Goal: Task Accomplishment & Management: Manage account settings

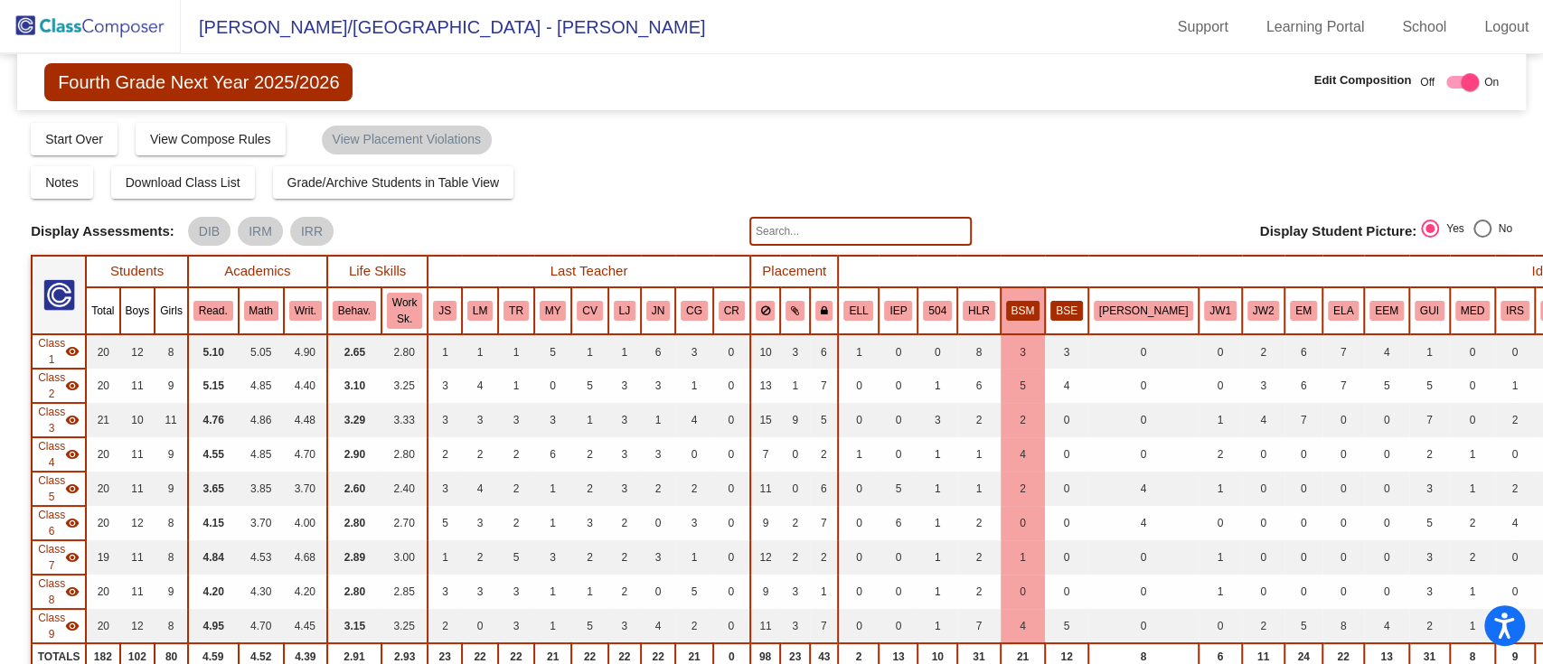
click at [1050, 315] on button "BSE" at bounding box center [1066, 311] width 33 height 20
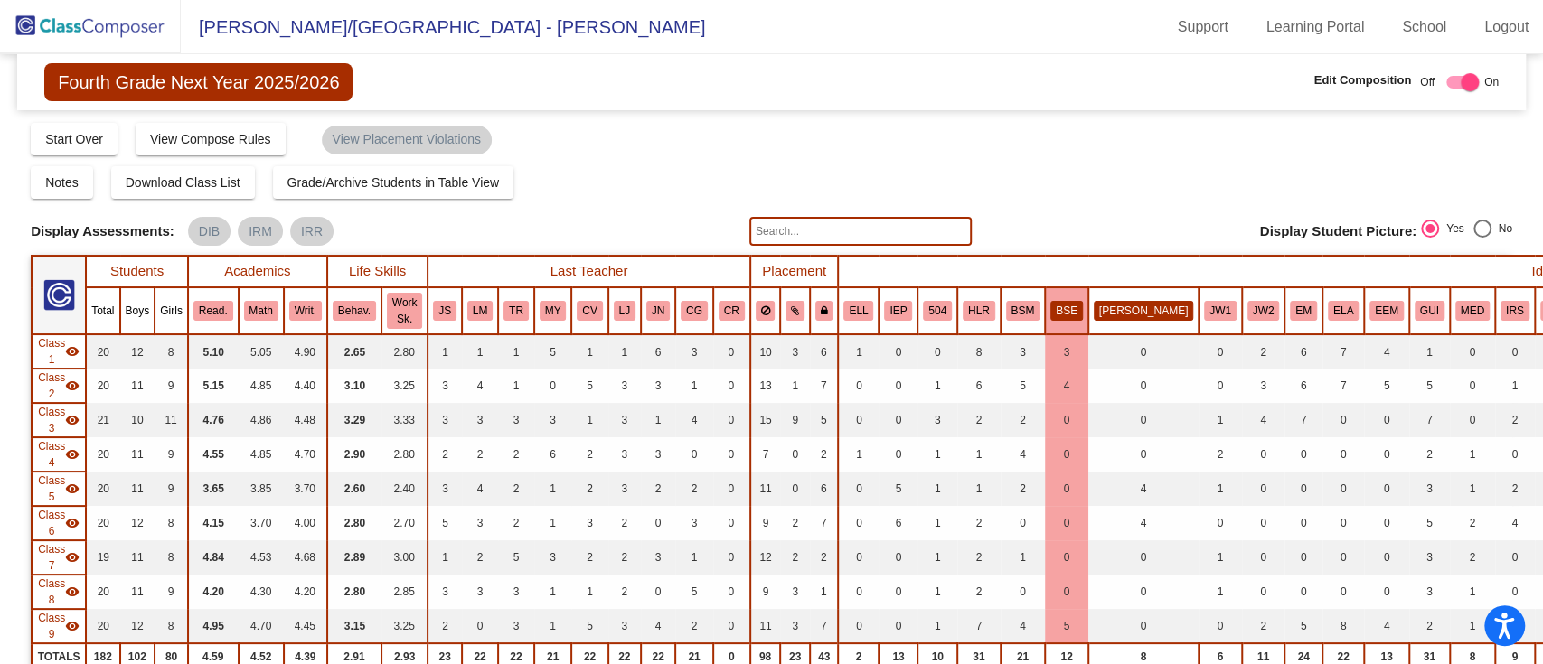
click at [1098, 319] on button "[PERSON_NAME]" at bounding box center [1143, 311] width 99 height 20
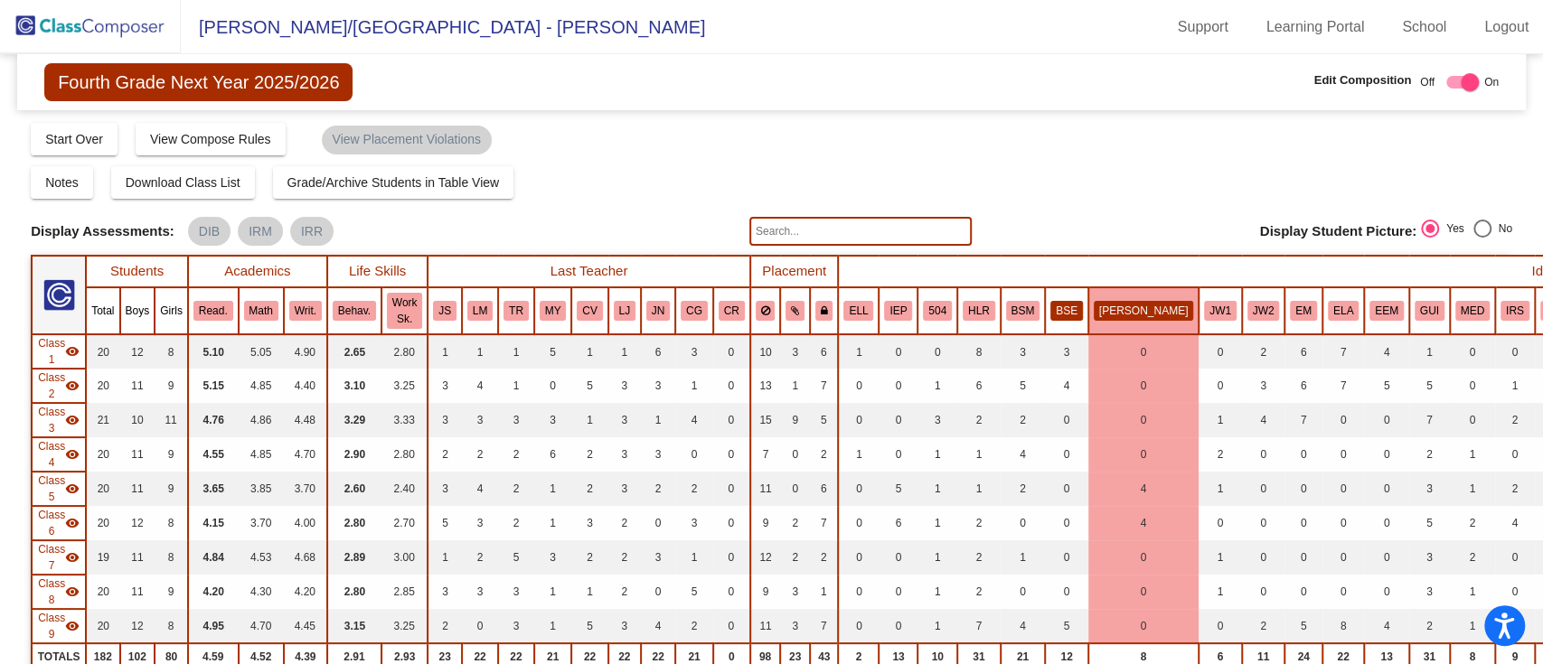
click at [1068, 308] on button "BSE" at bounding box center [1066, 311] width 33 height 20
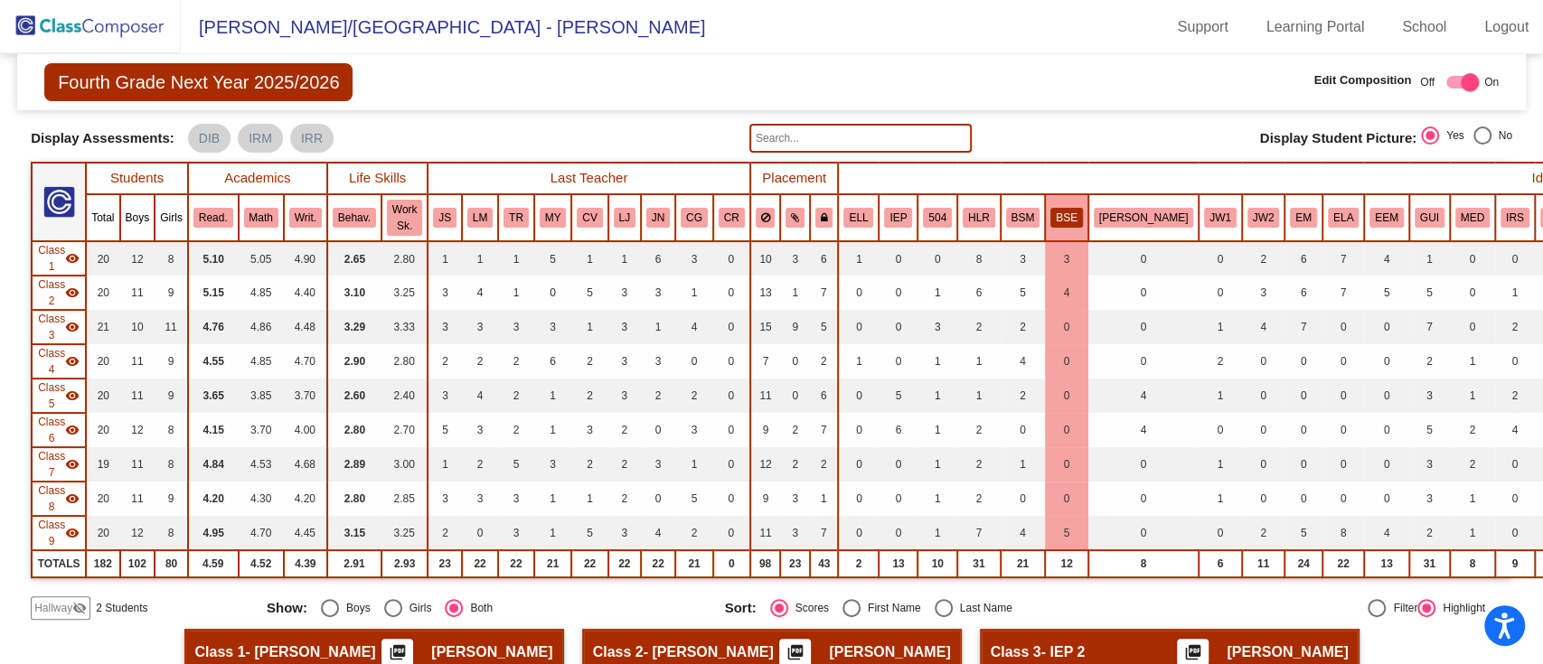
scroll to position [91, 0]
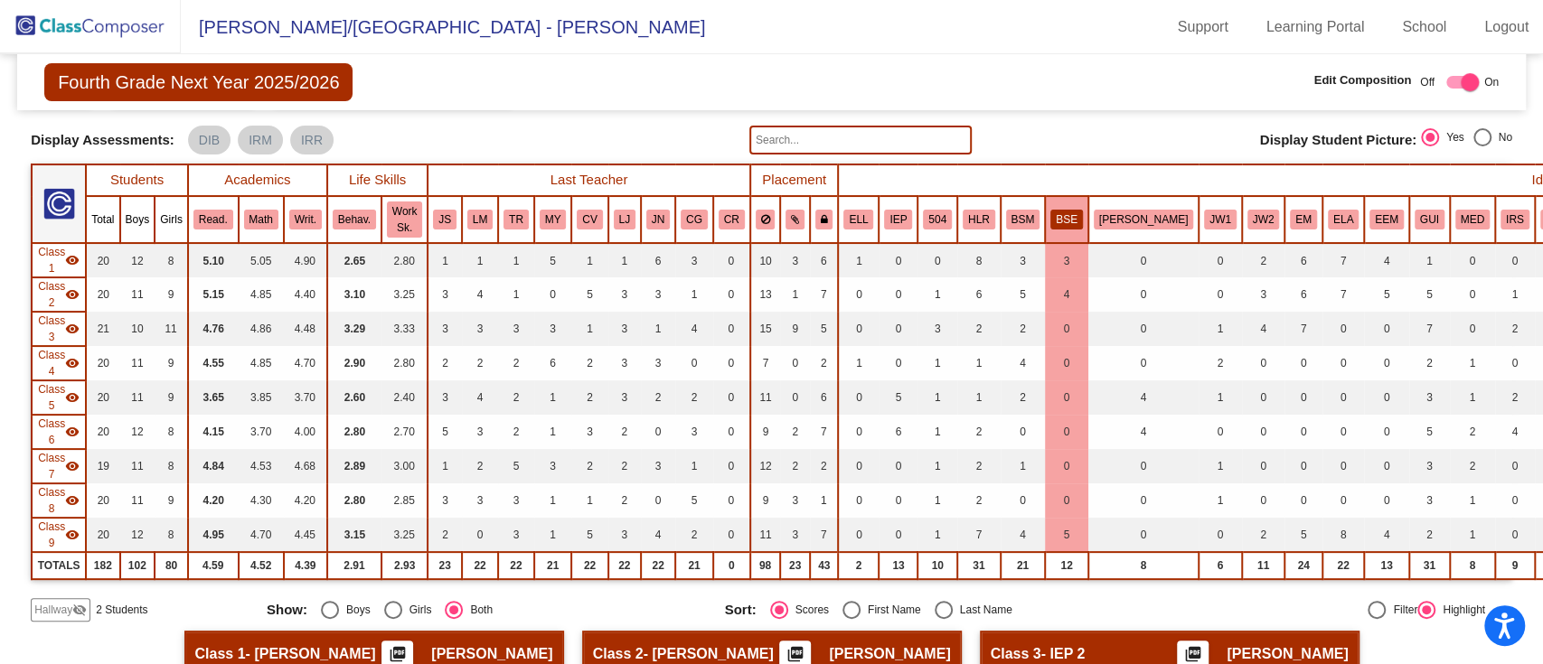
click at [1199, 235] on th "JW1" at bounding box center [1220, 219] width 43 height 47
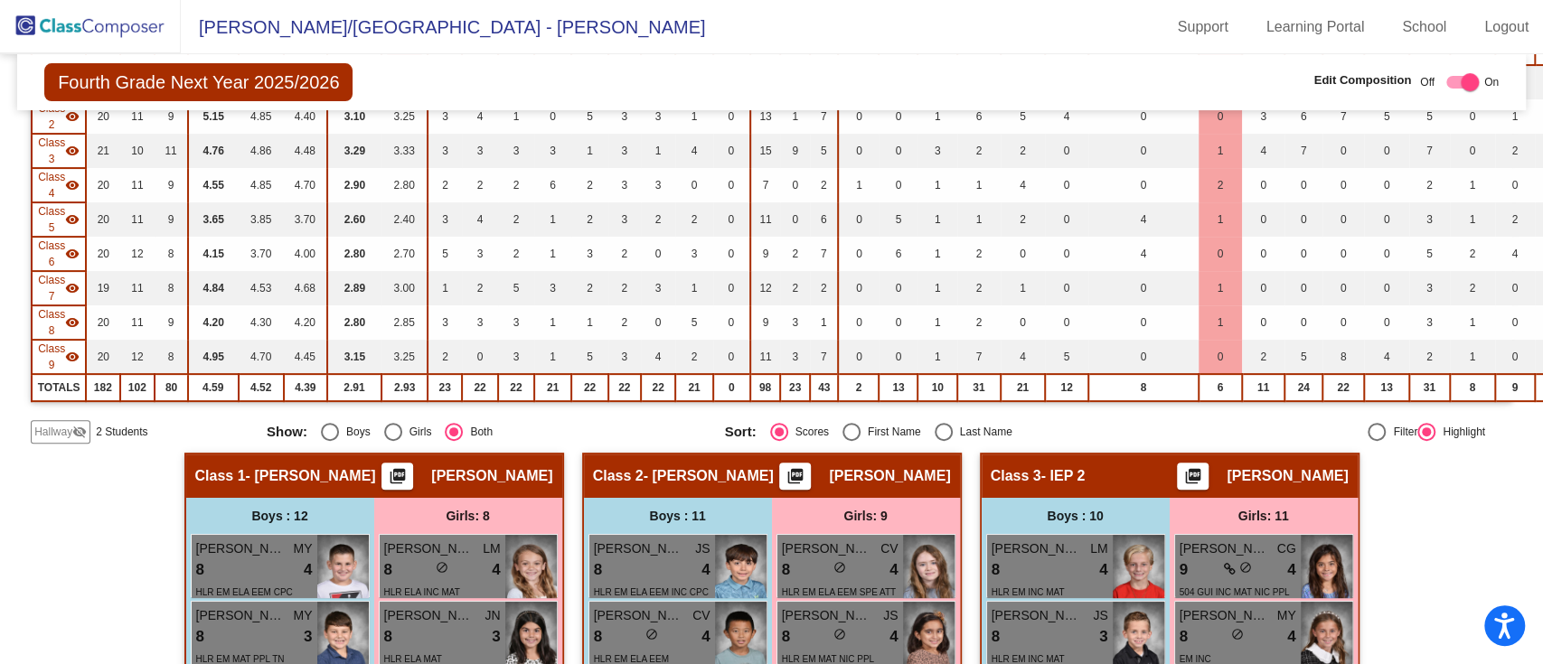
scroll to position [0, 0]
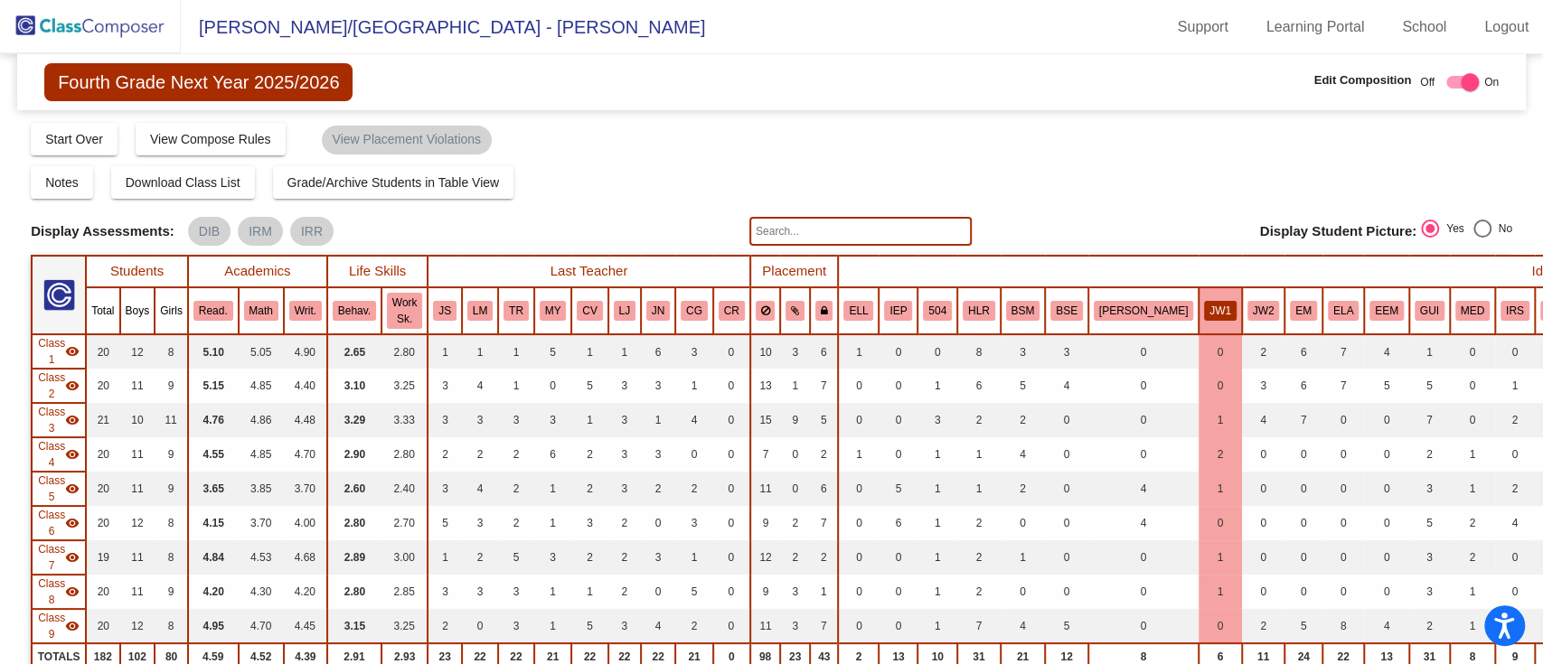
click at [1242, 322] on th "JW2" at bounding box center [1263, 310] width 43 height 47
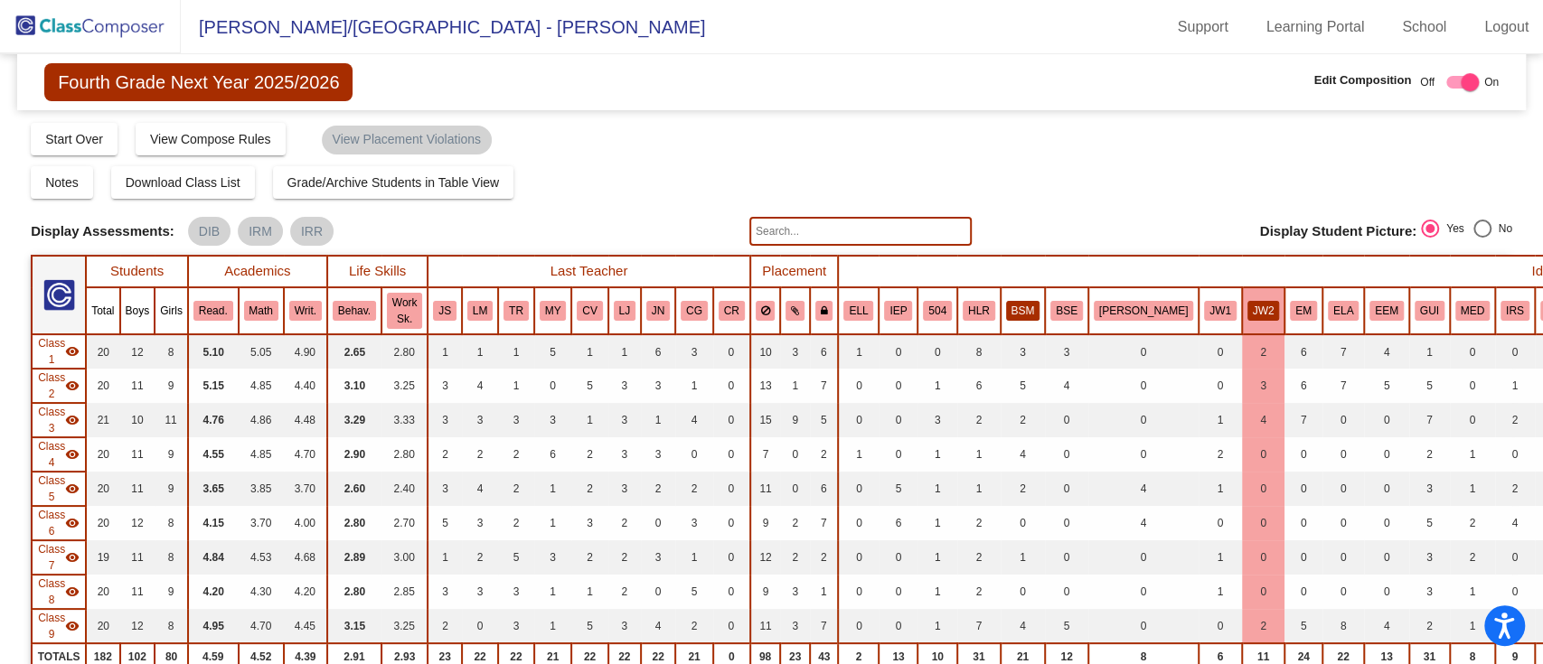
click at [1017, 307] on button "BSM" at bounding box center [1023, 311] width 34 height 20
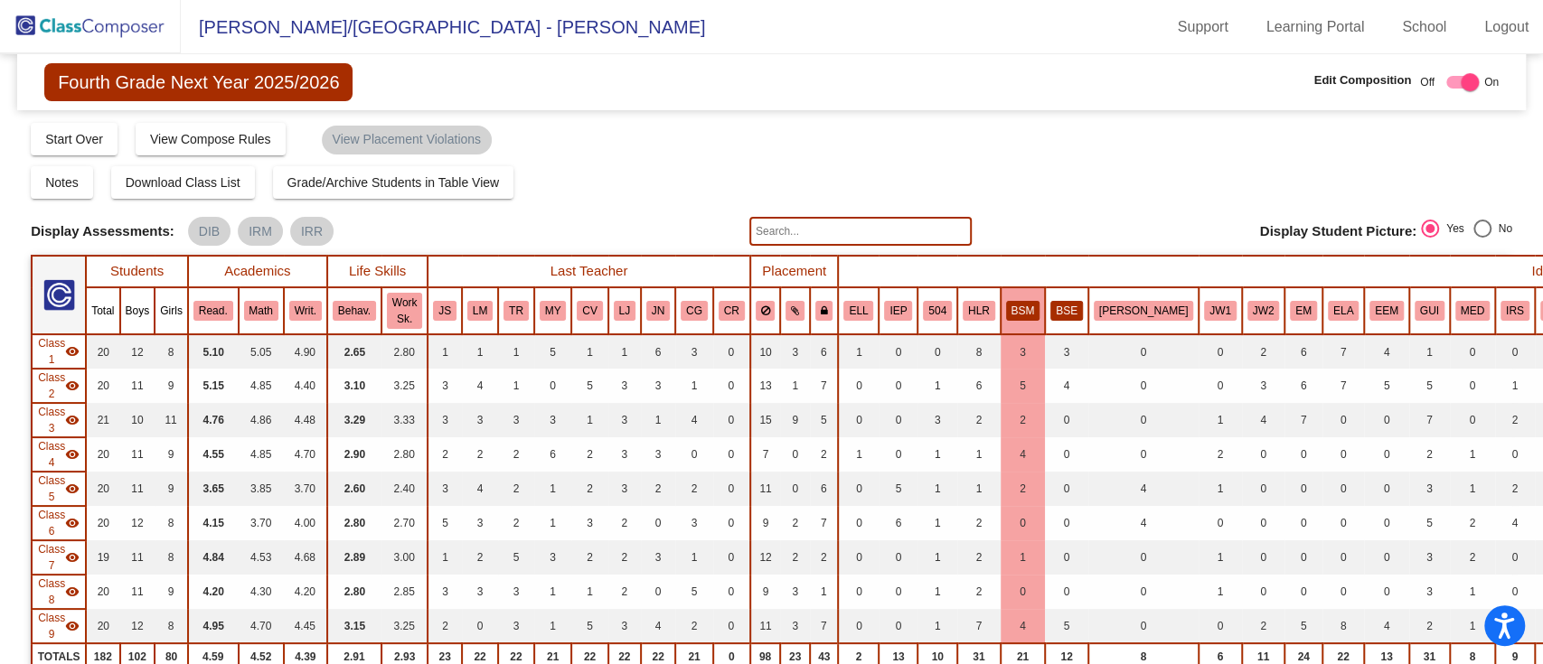
click at [1066, 304] on button "BSE" at bounding box center [1066, 311] width 33 height 20
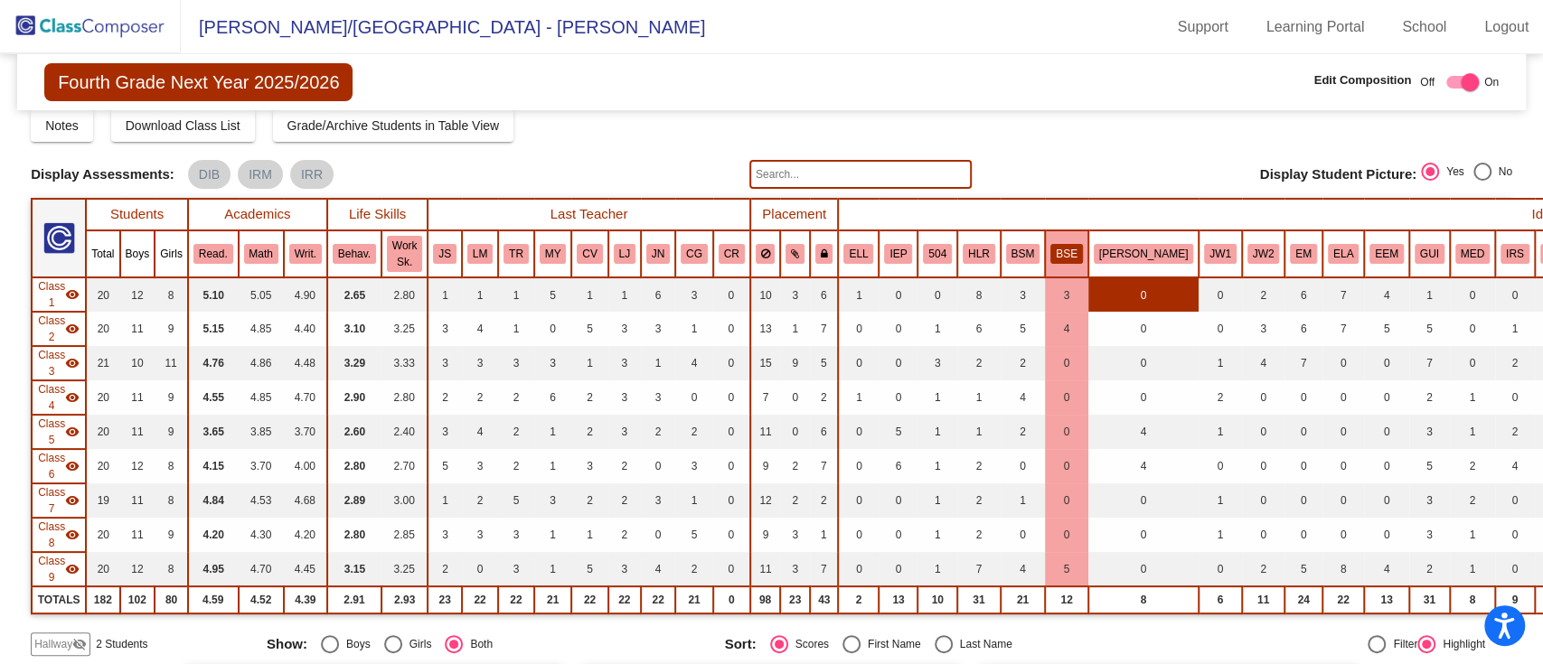
scroll to position [55, 0]
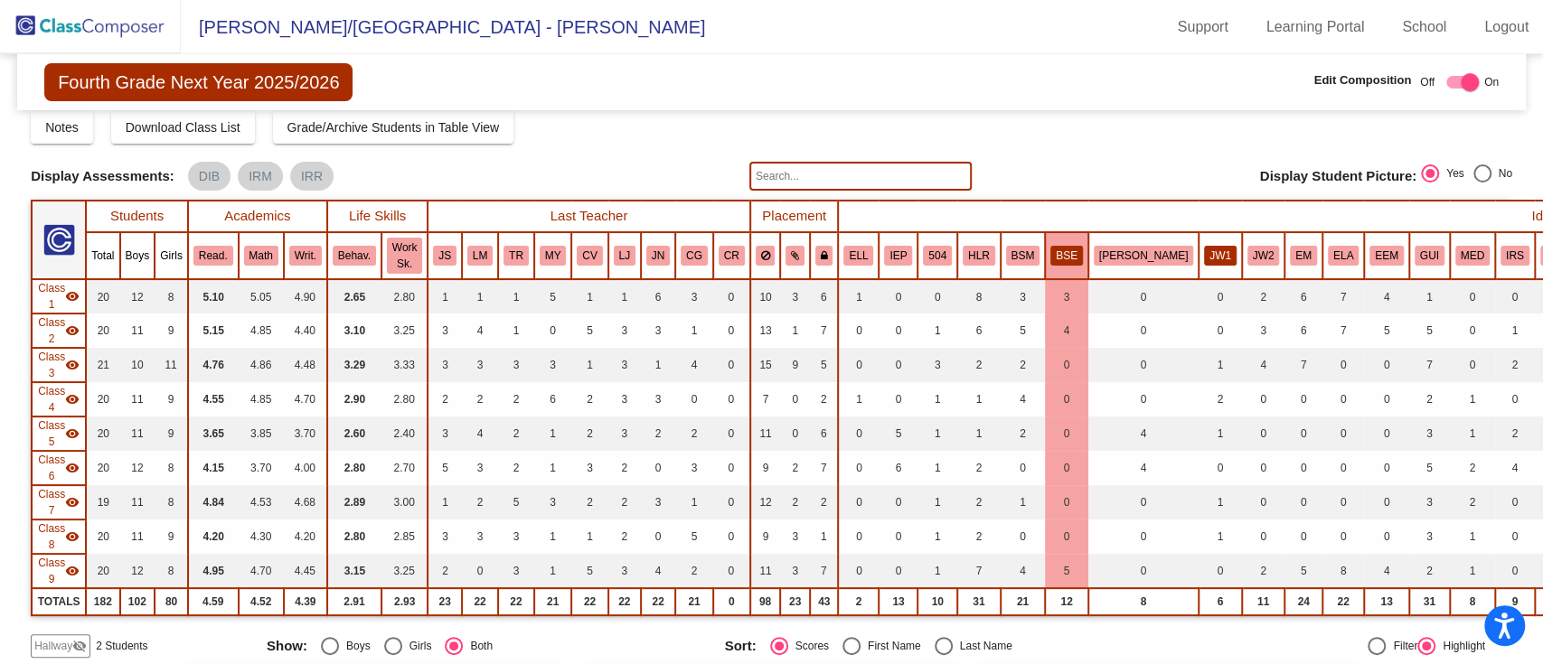
click at [1204, 257] on button "JW1" at bounding box center [1220, 256] width 33 height 20
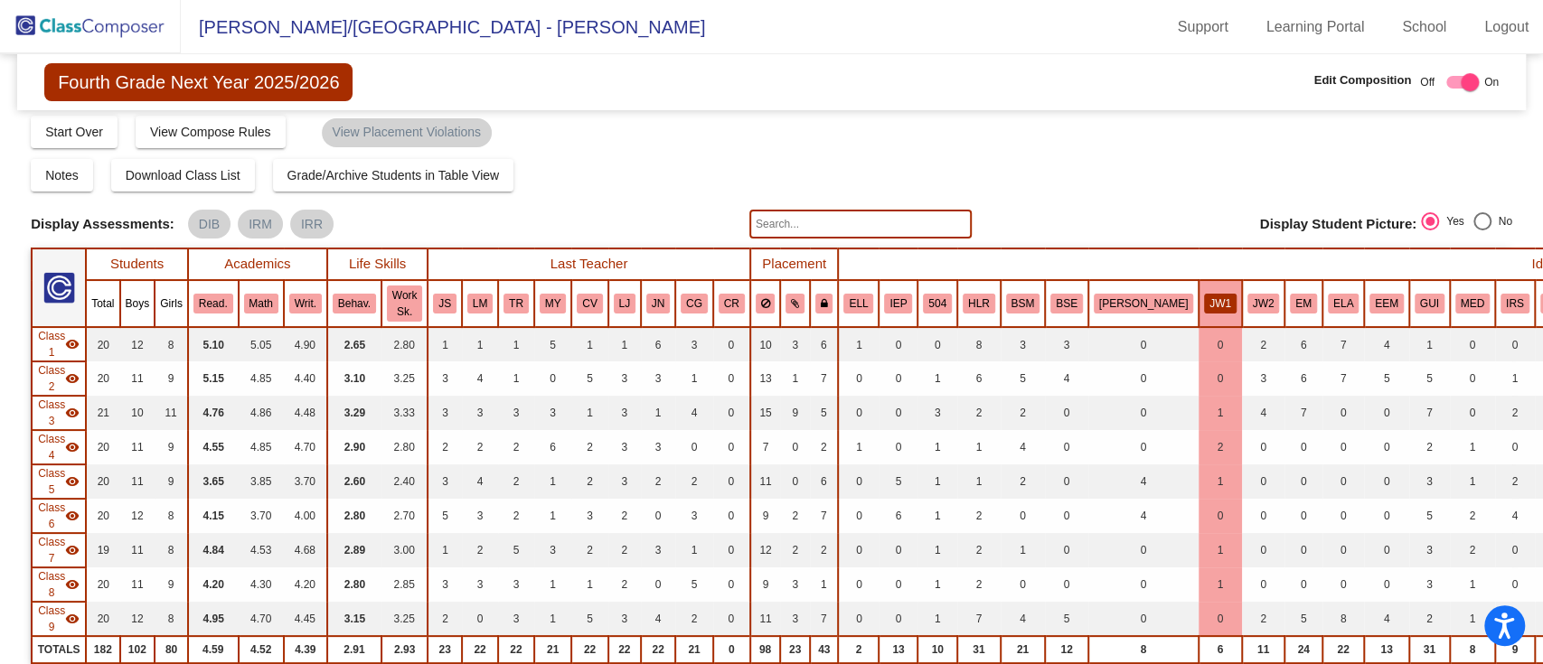
scroll to position [0, 0]
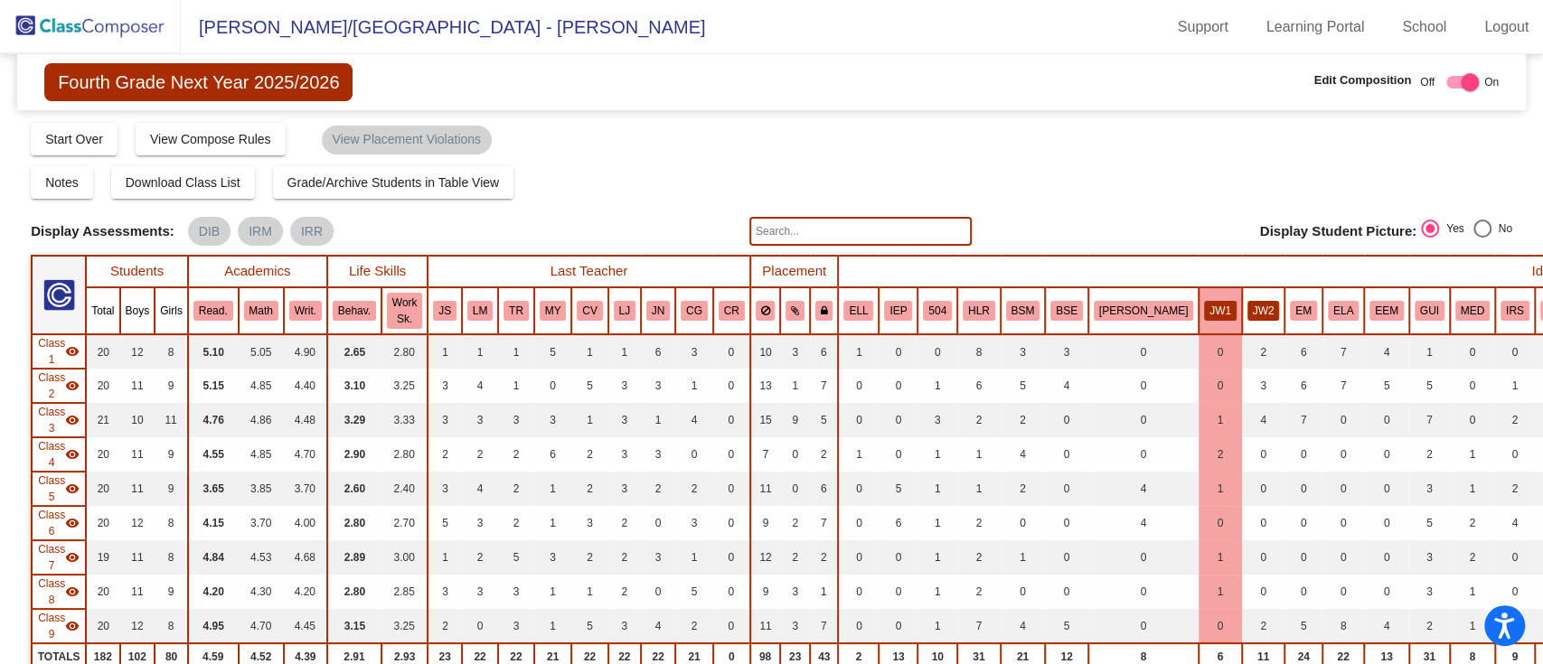
click at [1248, 307] on button "JW2" at bounding box center [1264, 311] width 33 height 20
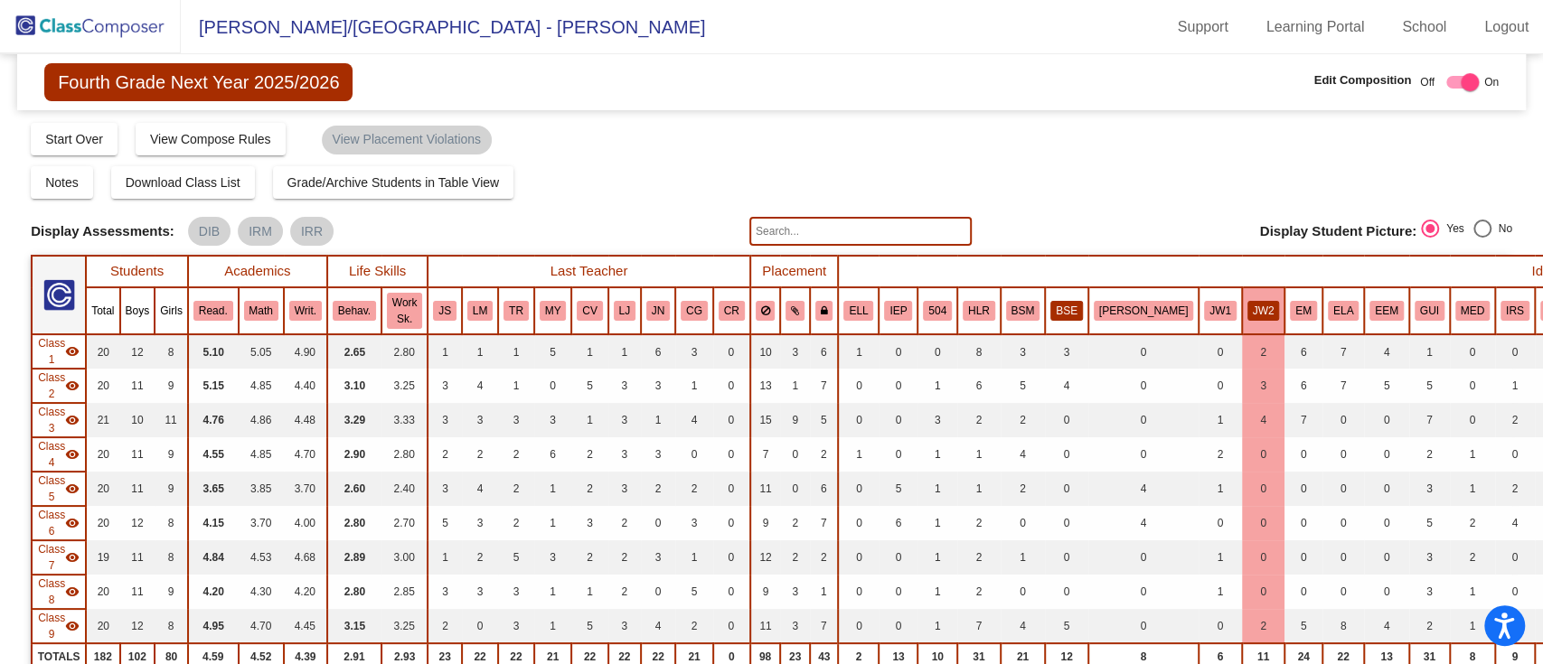
click at [1051, 317] on button "BSE" at bounding box center [1066, 311] width 33 height 20
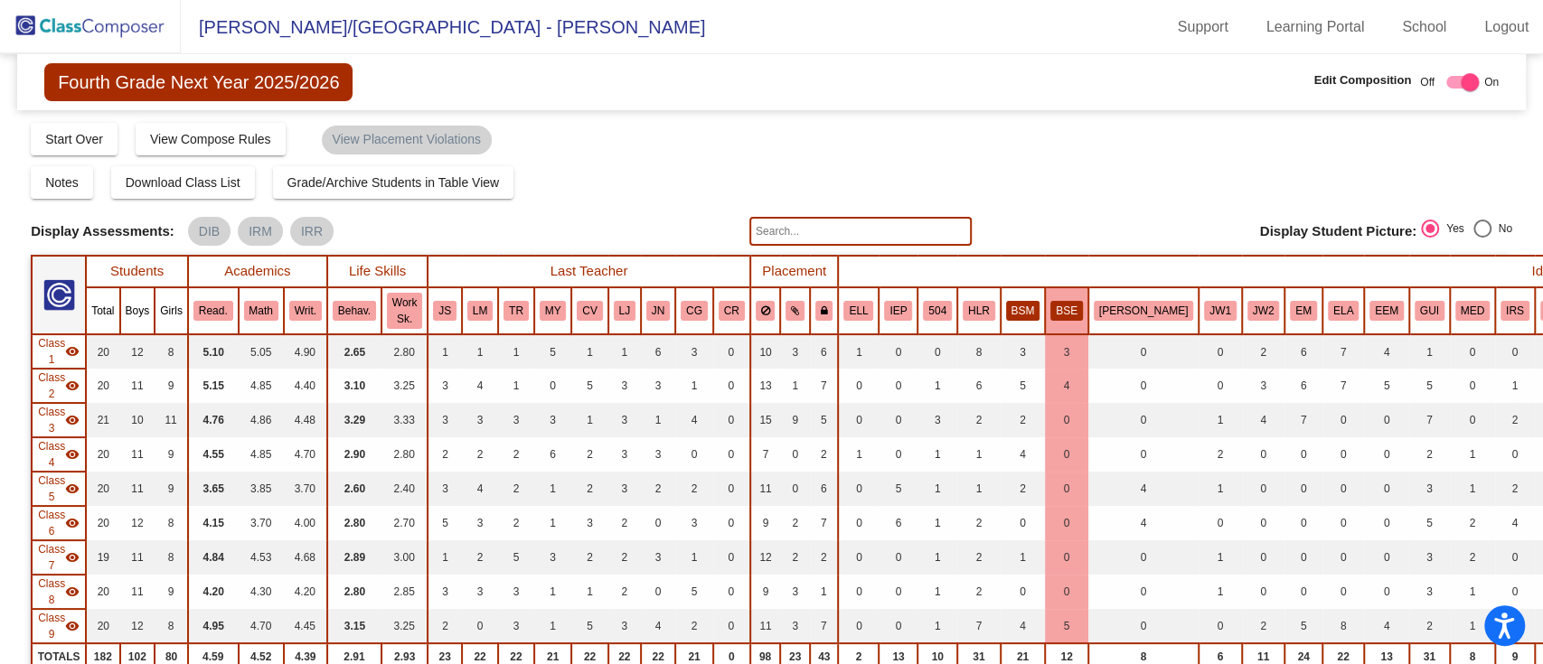
click at [1009, 306] on button "BSM" at bounding box center [1023, 311] width 34 height 20
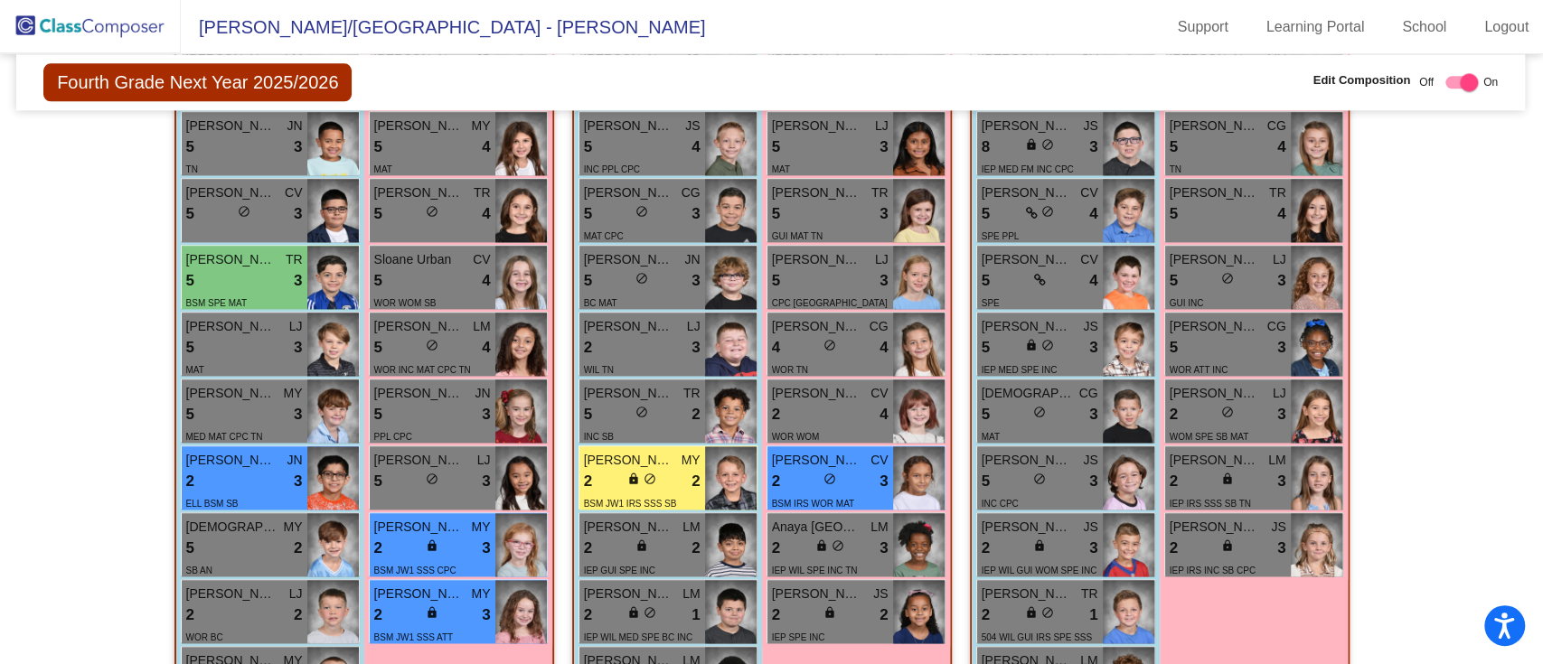
scroll to position [1669, 1]
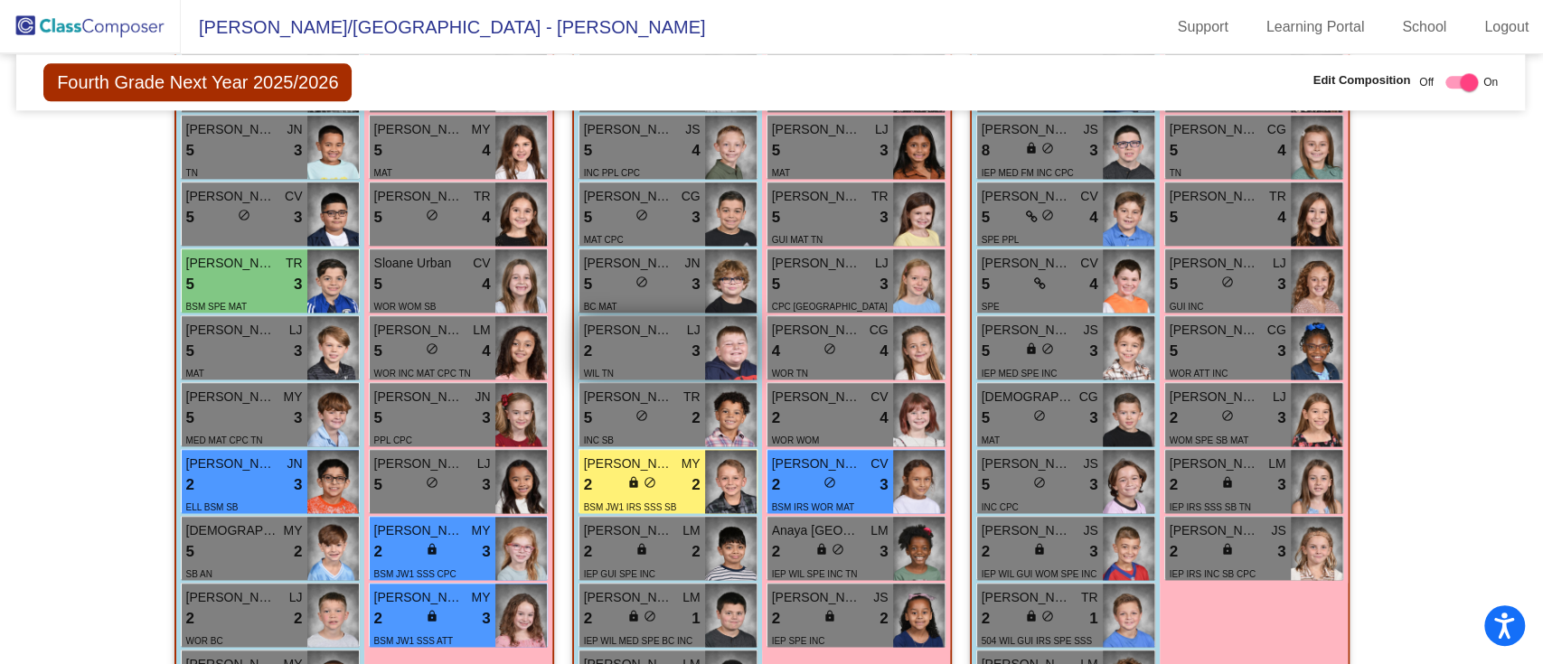
click at [642, 350] on div "2 lock do_not_disturb_alt 3" at bounding box center [642, 352] width 117 height 24
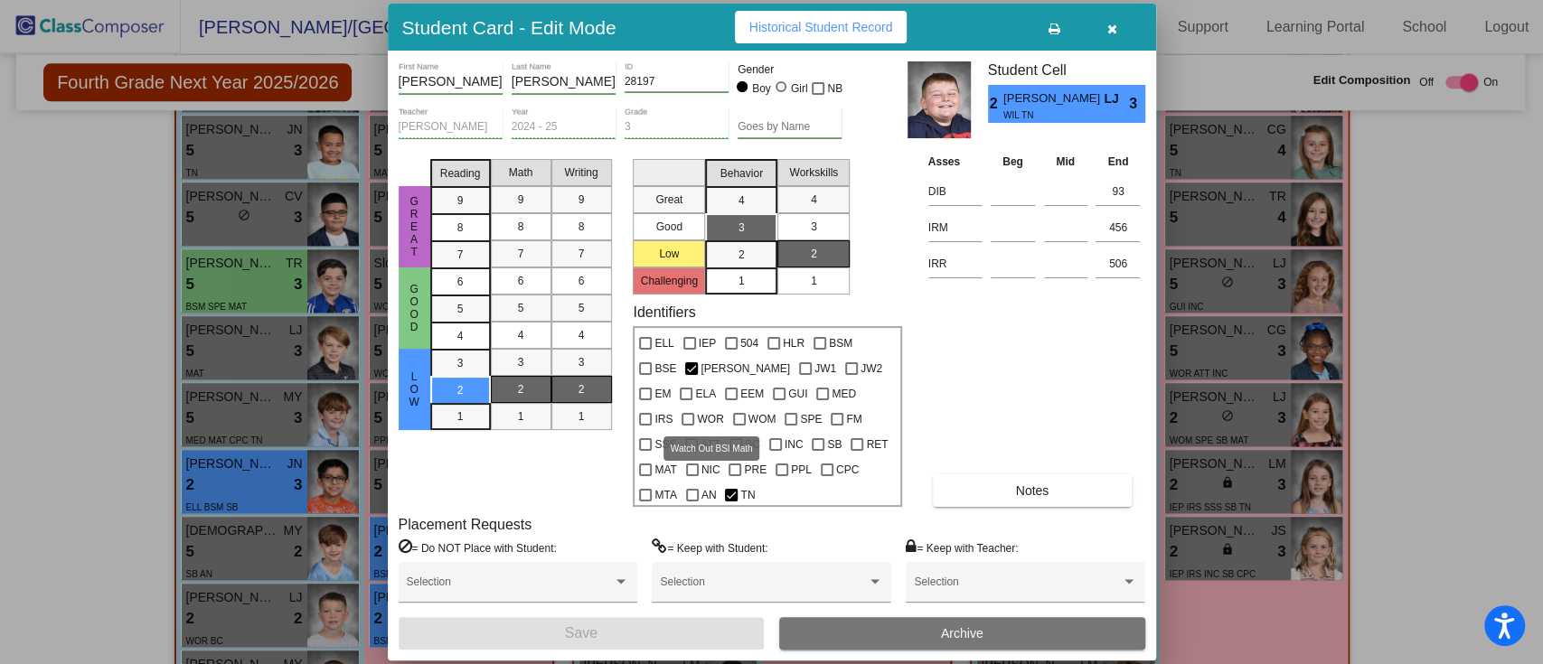
click at [749, 416] on span "WOM" at bounding box center [763, 420] width 28 height 22
click at [739, 426] on input "WOM" at bounding box center [739, 426] width 1 height 1
checkbox input "true"
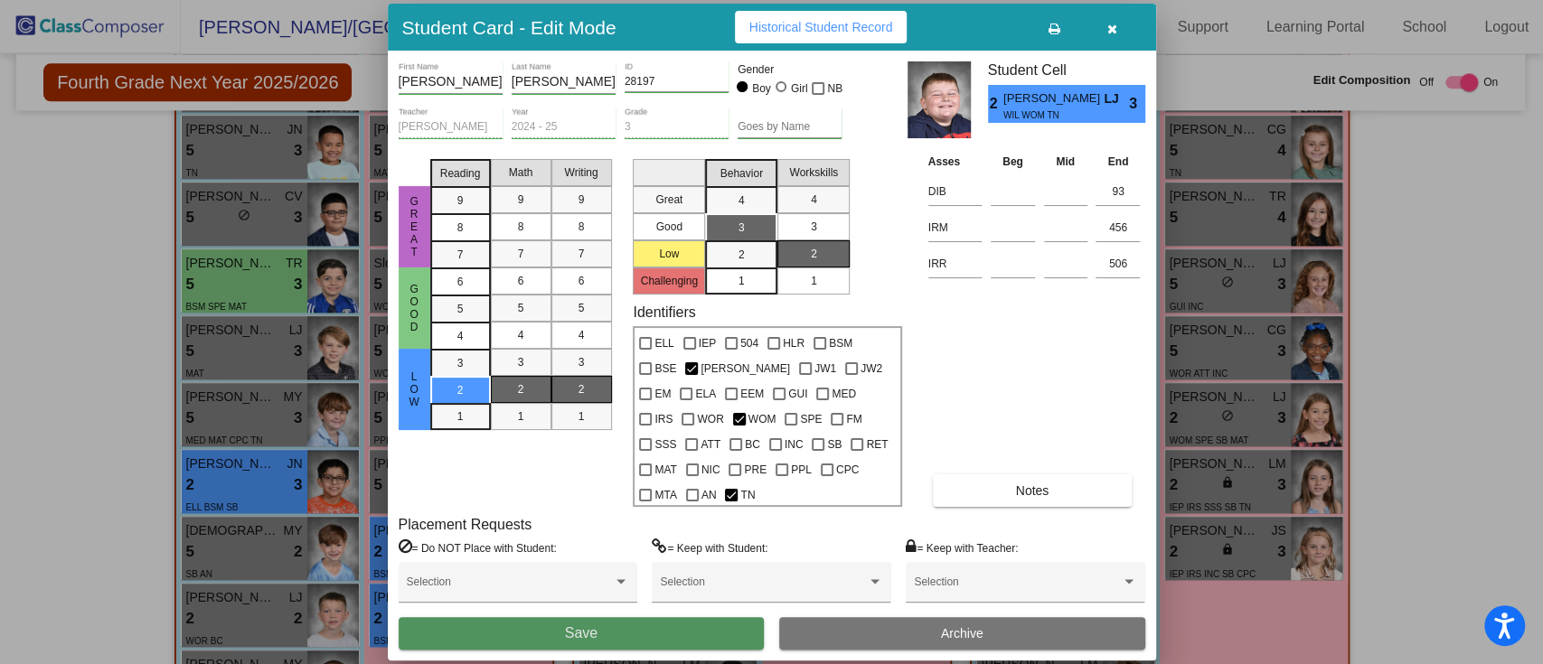
click at [693, 625] on button "Save" at bounding box center [582, 633] width 366 height 33
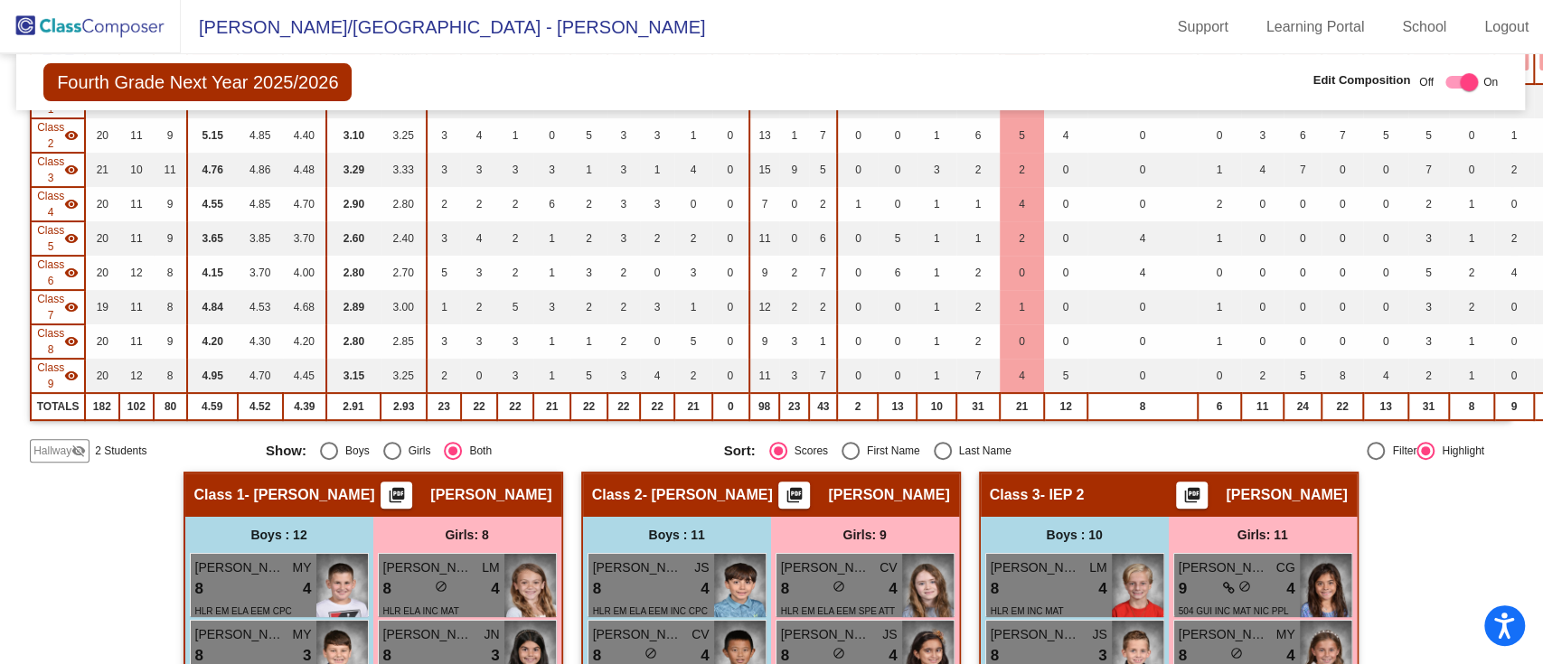
scroll to position [0, 1]
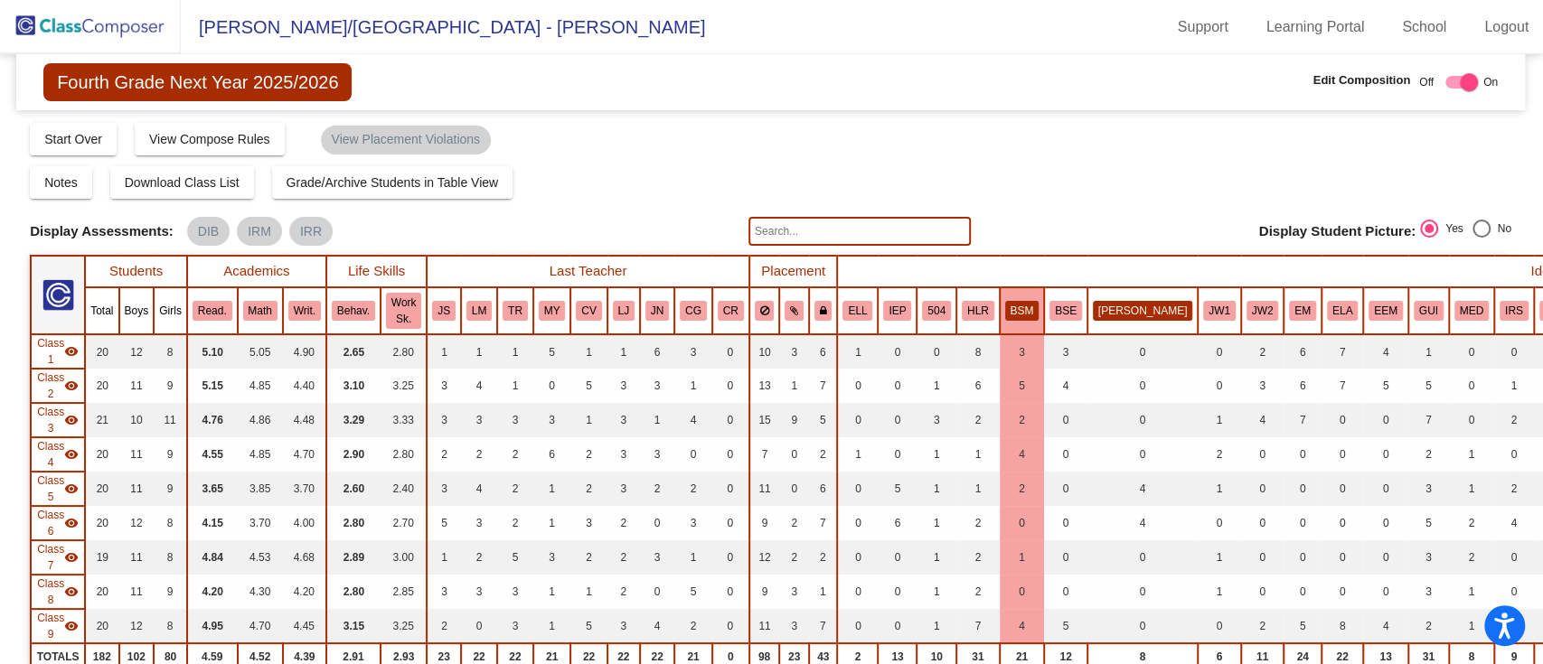
click at [1105, 311] on button "[PERSON_NAME]" at bounding box center [1142, 311] width 99 height 20
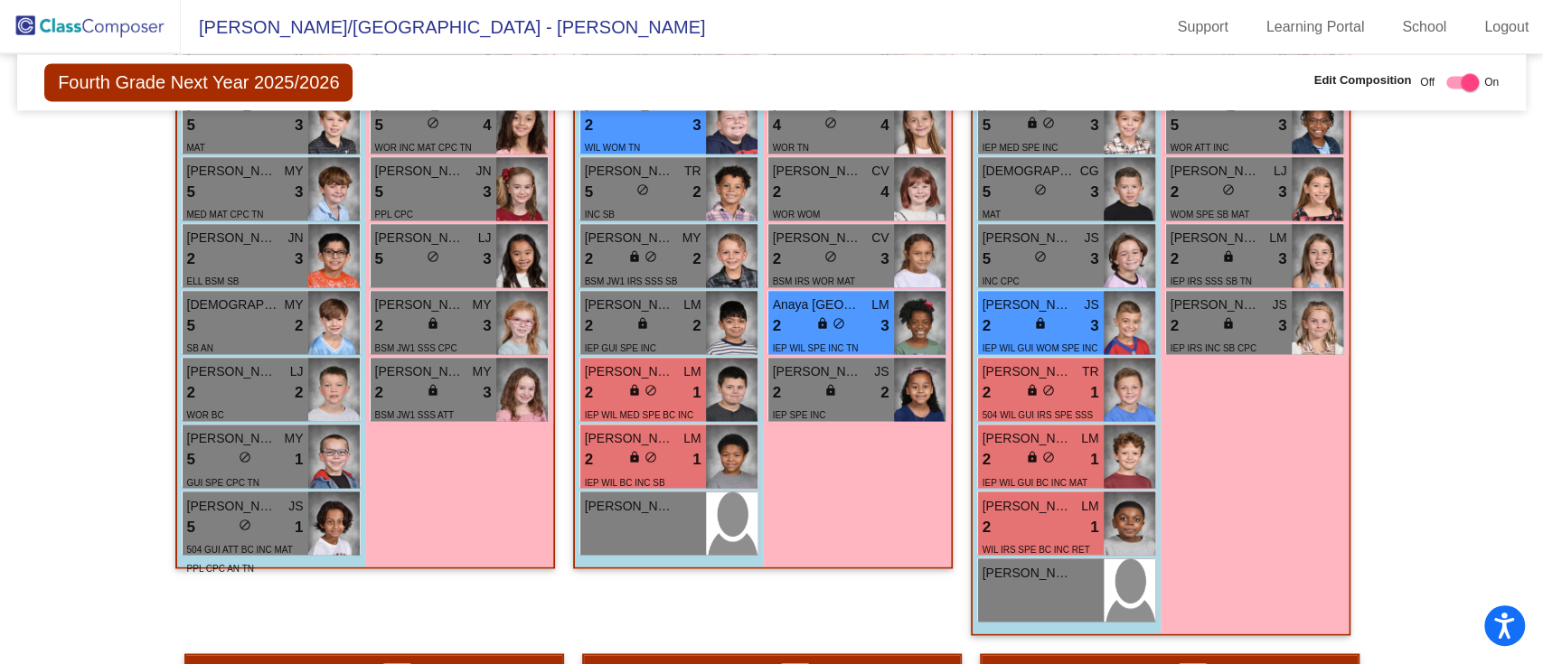
scroll to position [1907, 0]
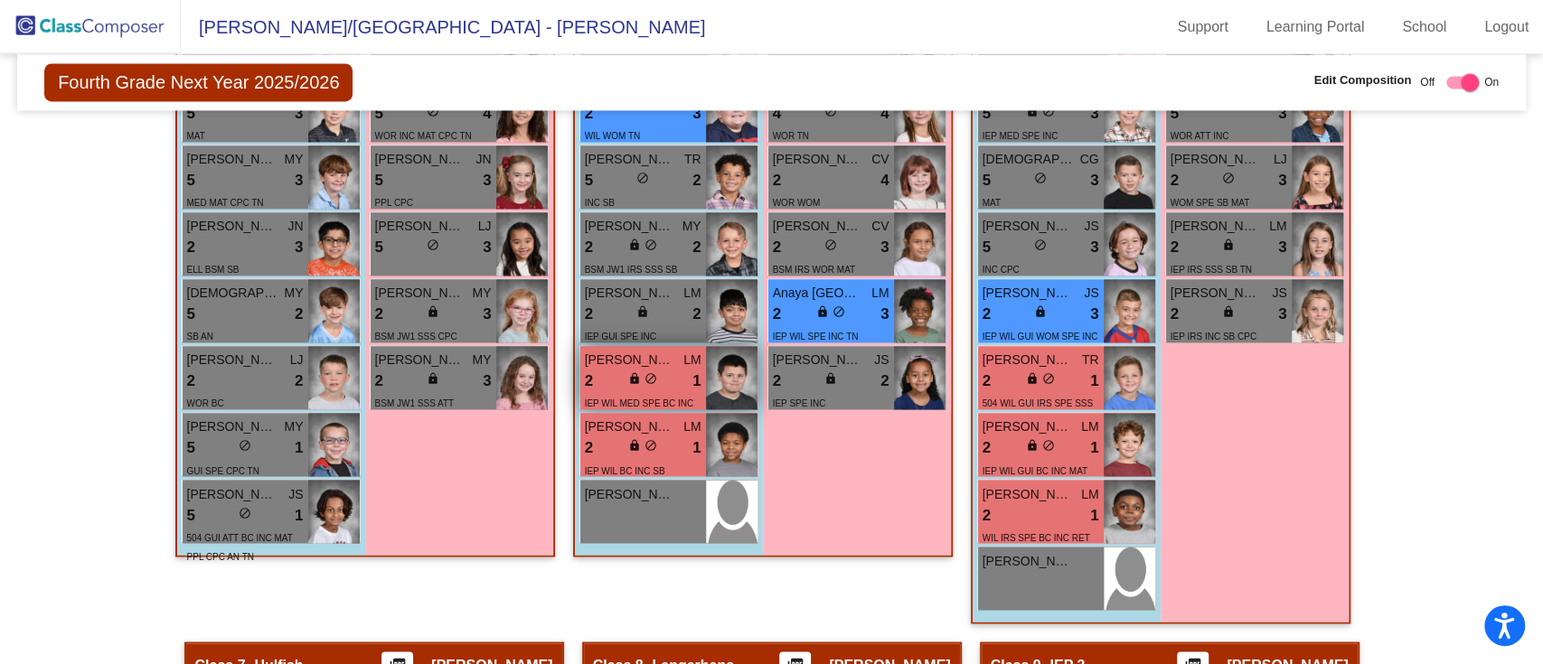
click at [593, 383] on div "2 lock do_not_disturb_alt 1" at bounding box center [643, 382] width 117 height 24
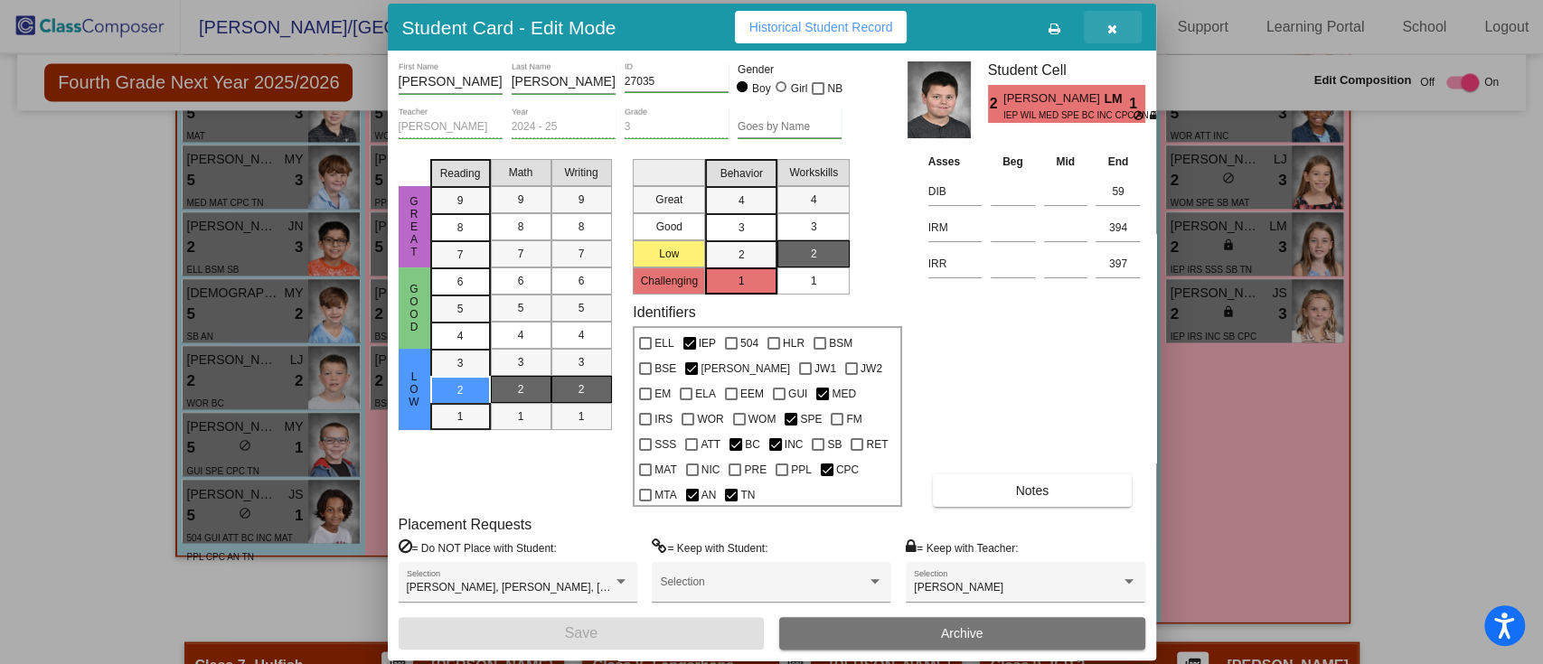
click at [1114, 29] on icon "button" at bounding box center [1112, 29] width 10 height 13
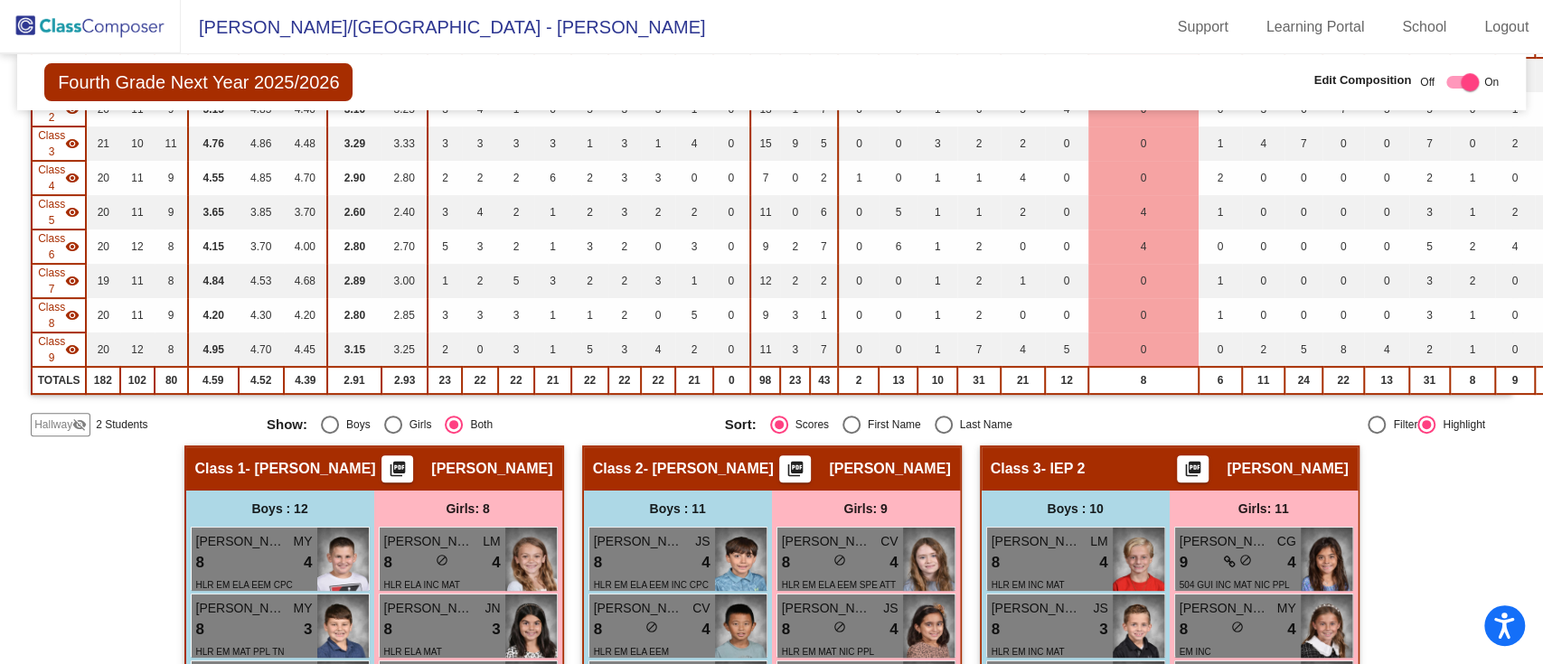
scroll to position [0, 0]
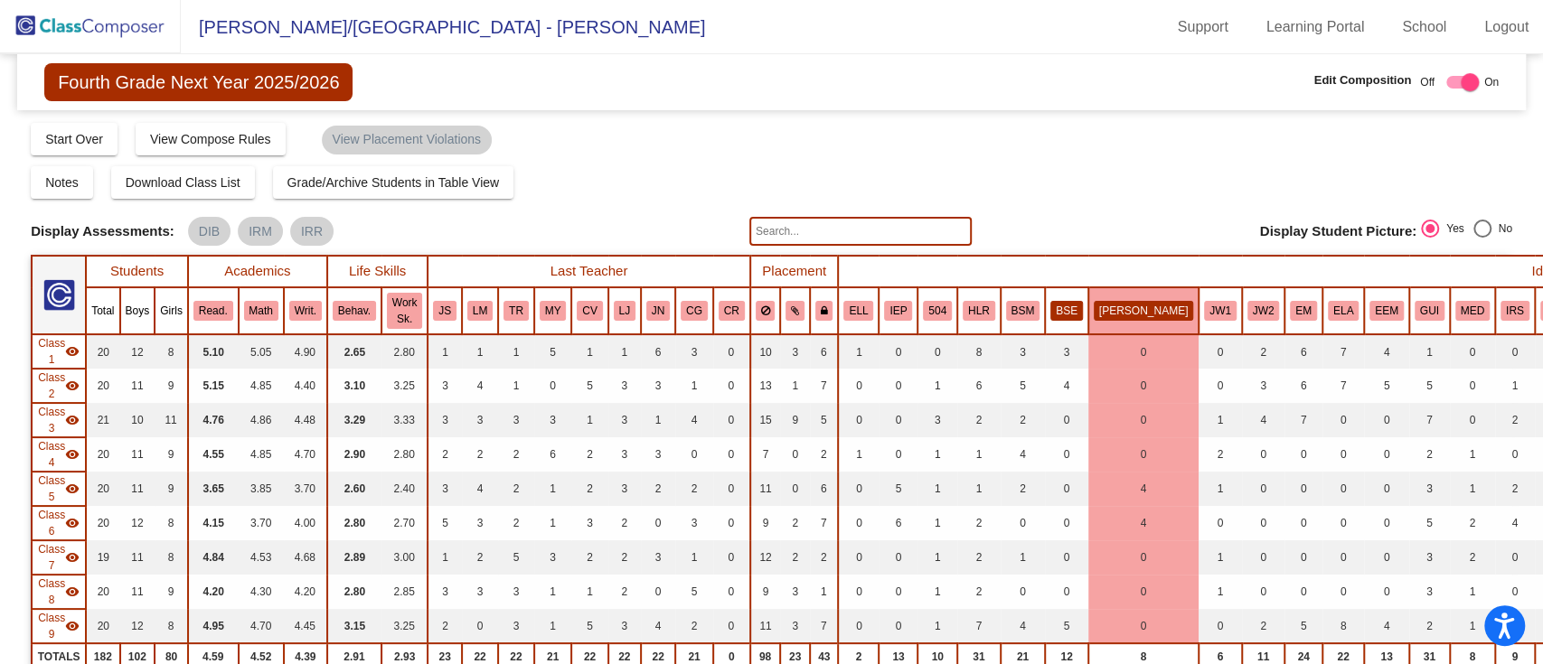
click at [1053, 307] on button "BSE" at bounding box center [1066, 311] width 33 height 20
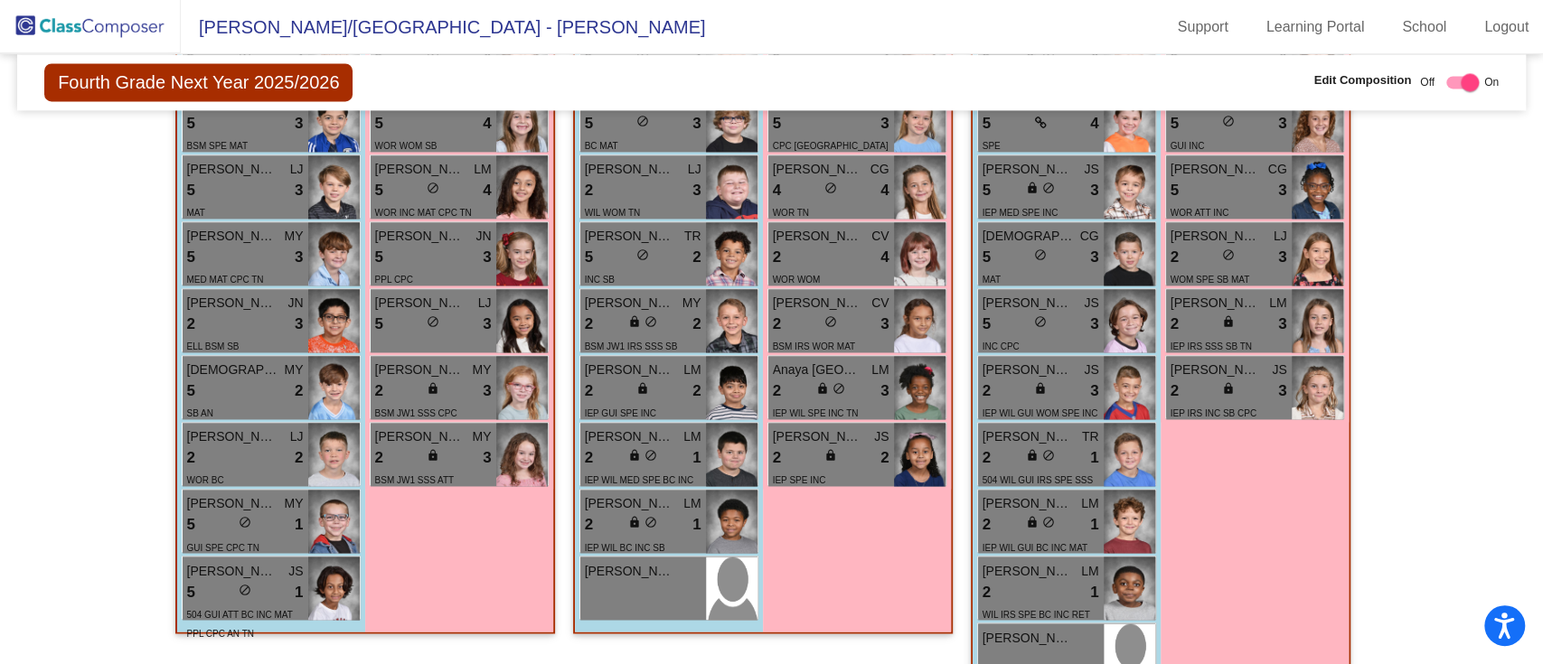
scroll to position [1830, 0]
click at [796, 297] on span "[PERSON_NAME]" at bounding box center [818, 303] width 90 height 19
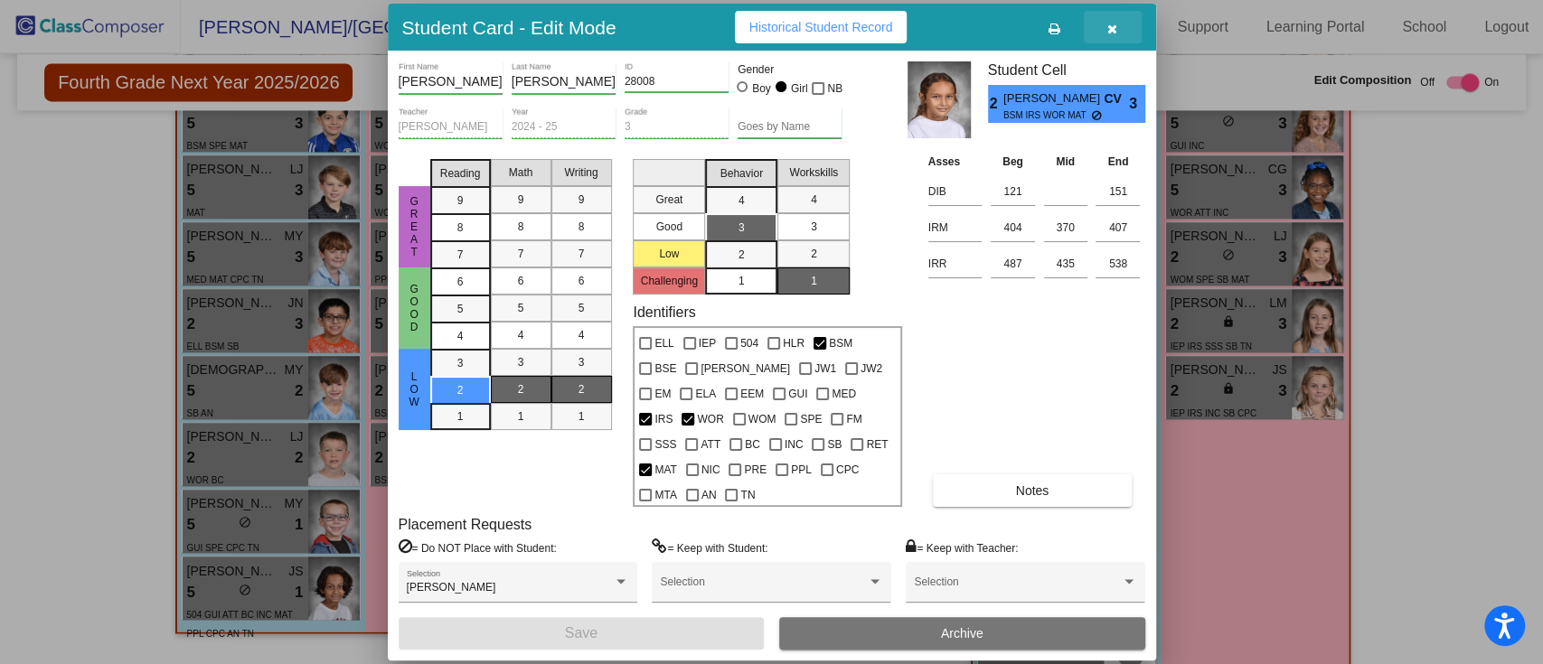
click at [1105, 25] on button "button" at bounding box center [1113, 27] width 58 height 33
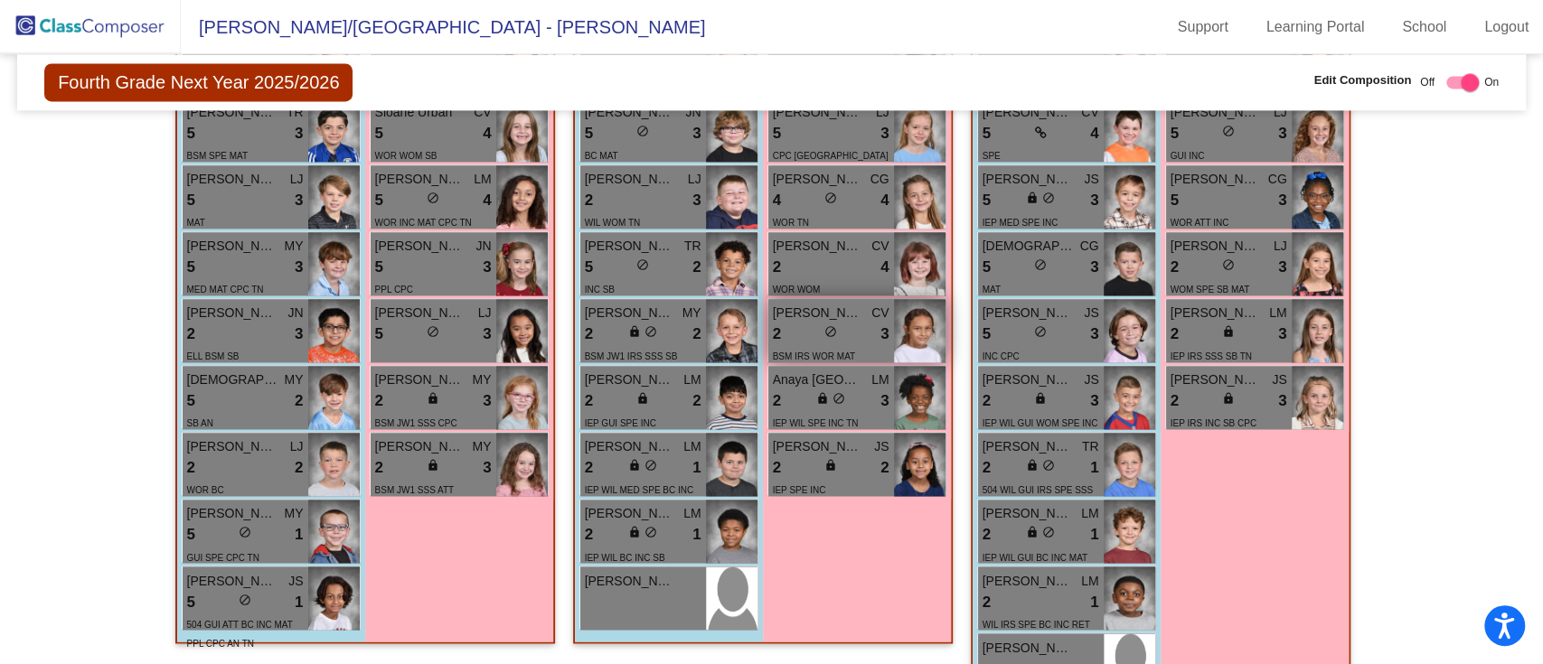
scroll to position [1841, 0]
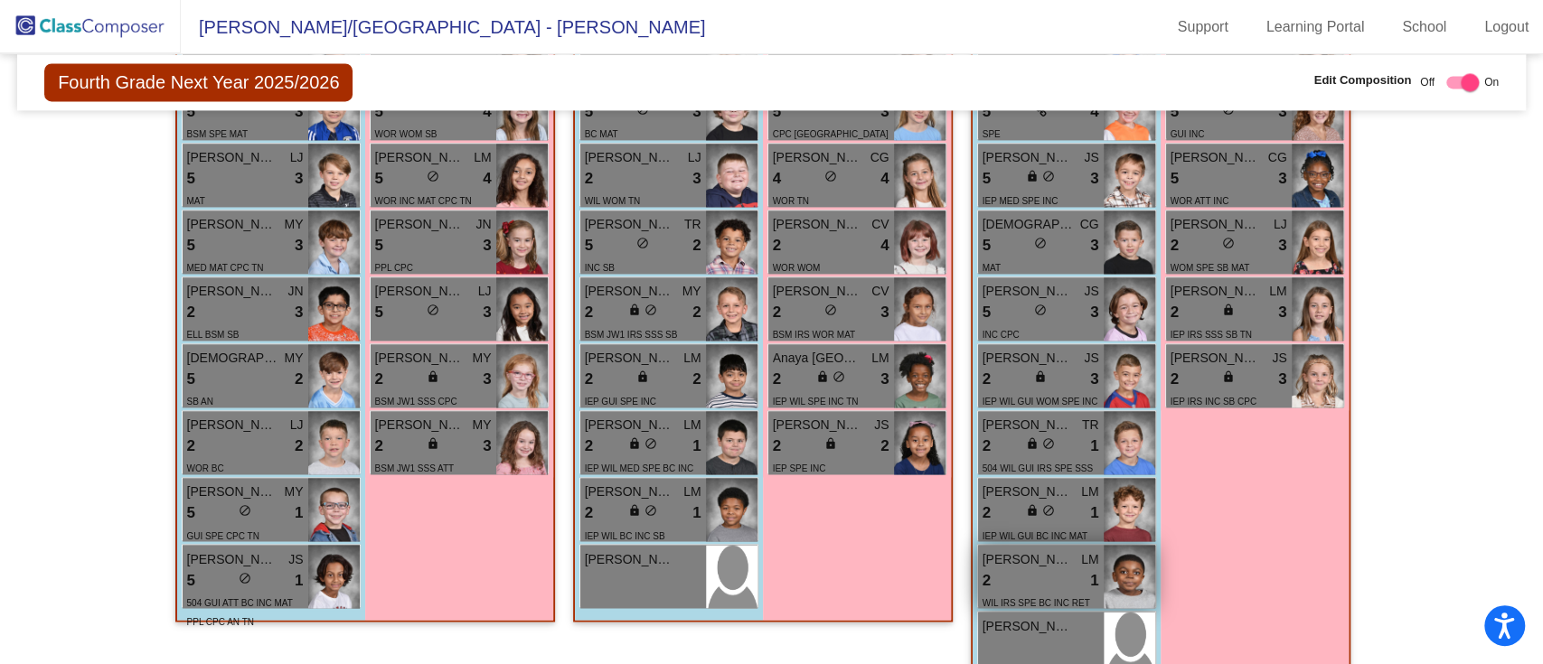
click at [1010, 579] on div "2 lock do_not_disturb_alt 1" at bounding box center [1041, 581] width 117 height 24
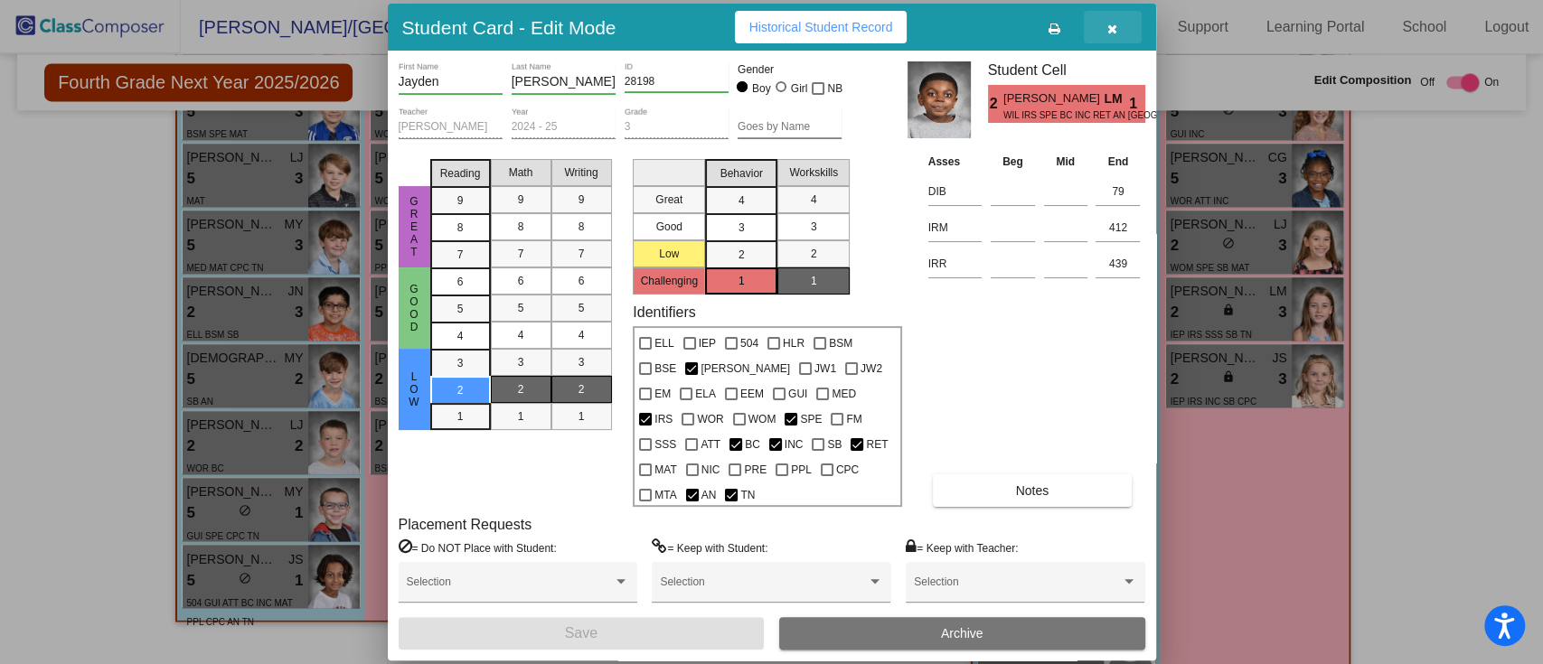
click at [1106, 15] on button "button" at bounding box center [1113, 27] width 58 height 33
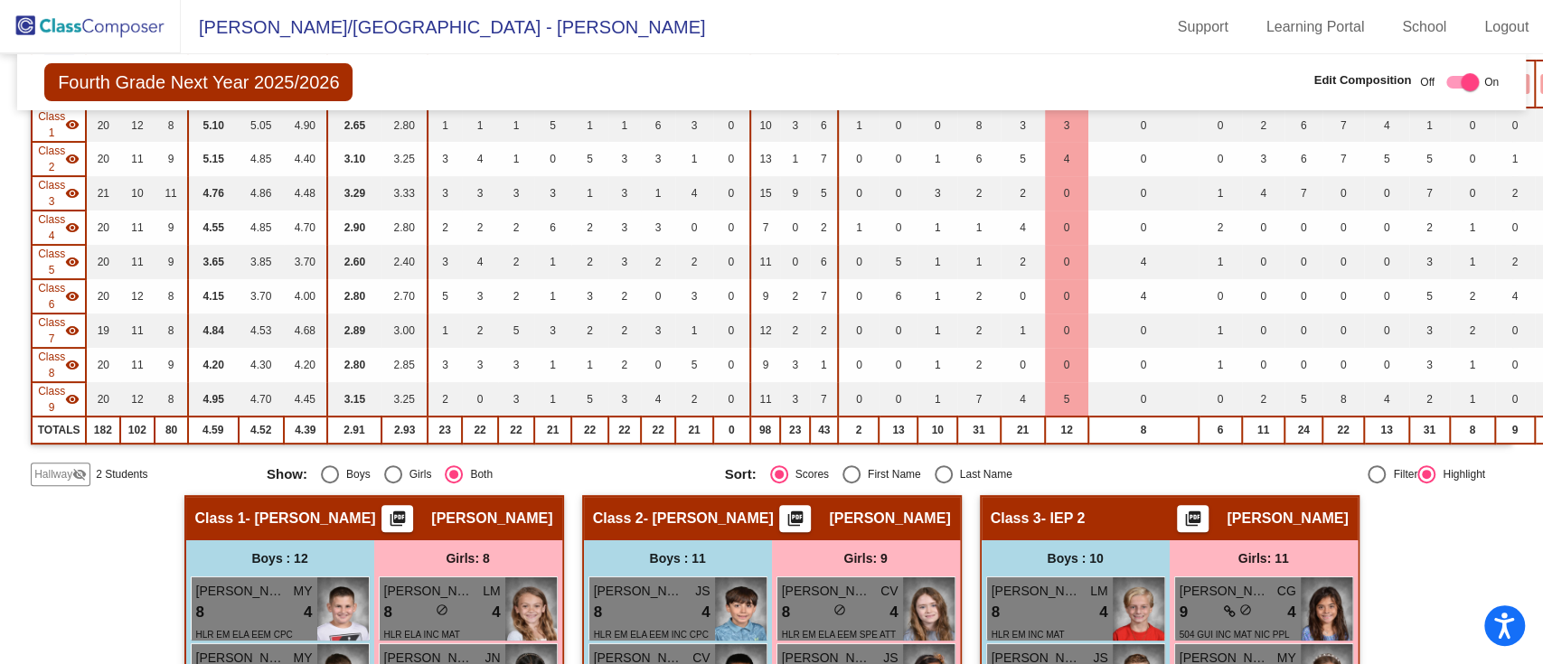
scroll to position [101, 0]
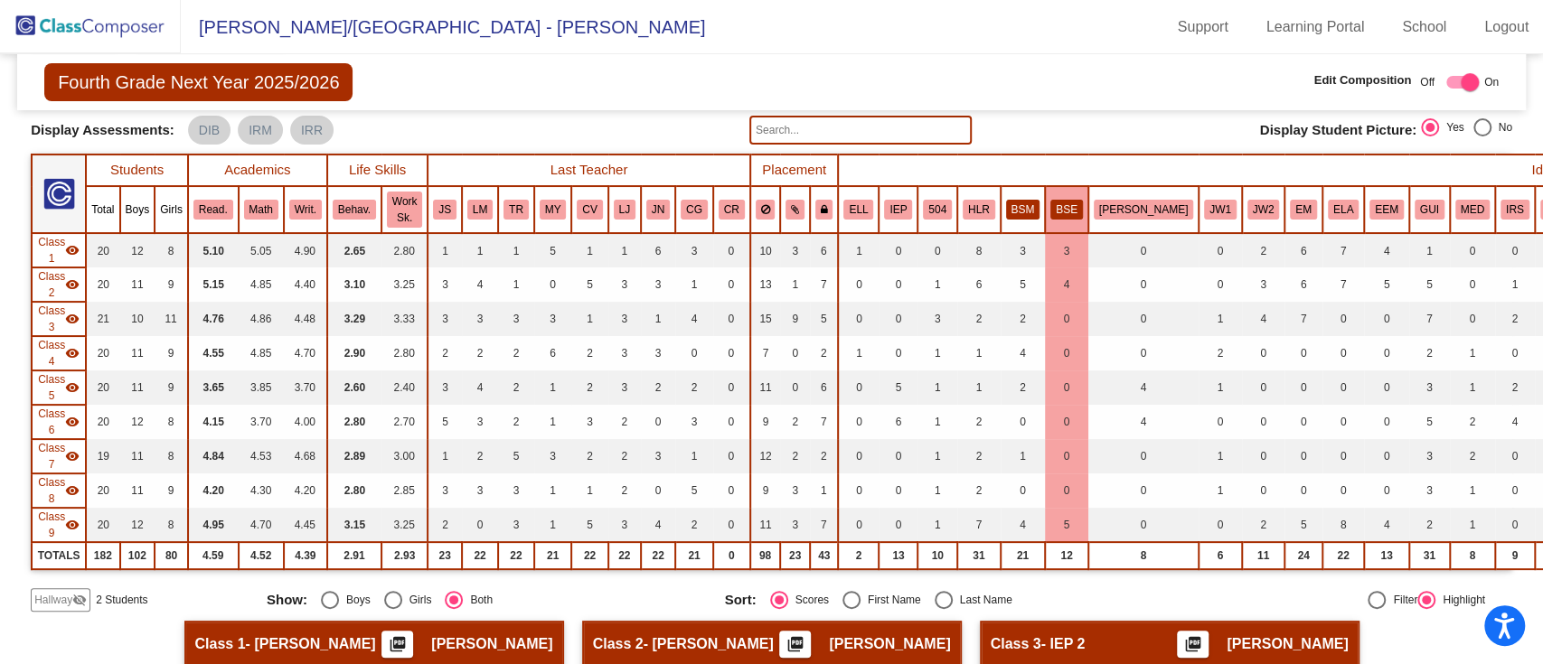
click at [1023, 212] on button "BSM" at bounding box center [1023, 210] width 34 height 20
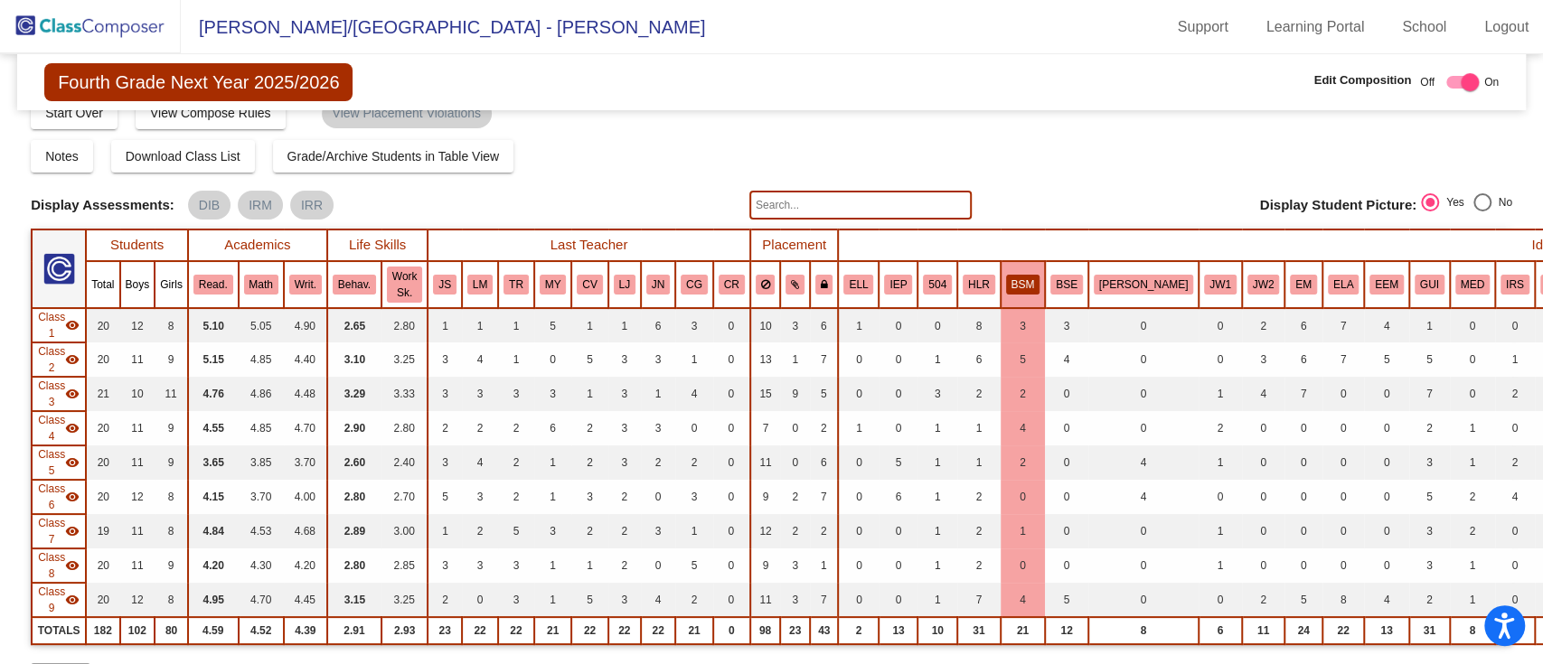
scroll to position [25, 0]
click at [920, 196] on input "text" at bounding box center [860, 206] width 222 height 29
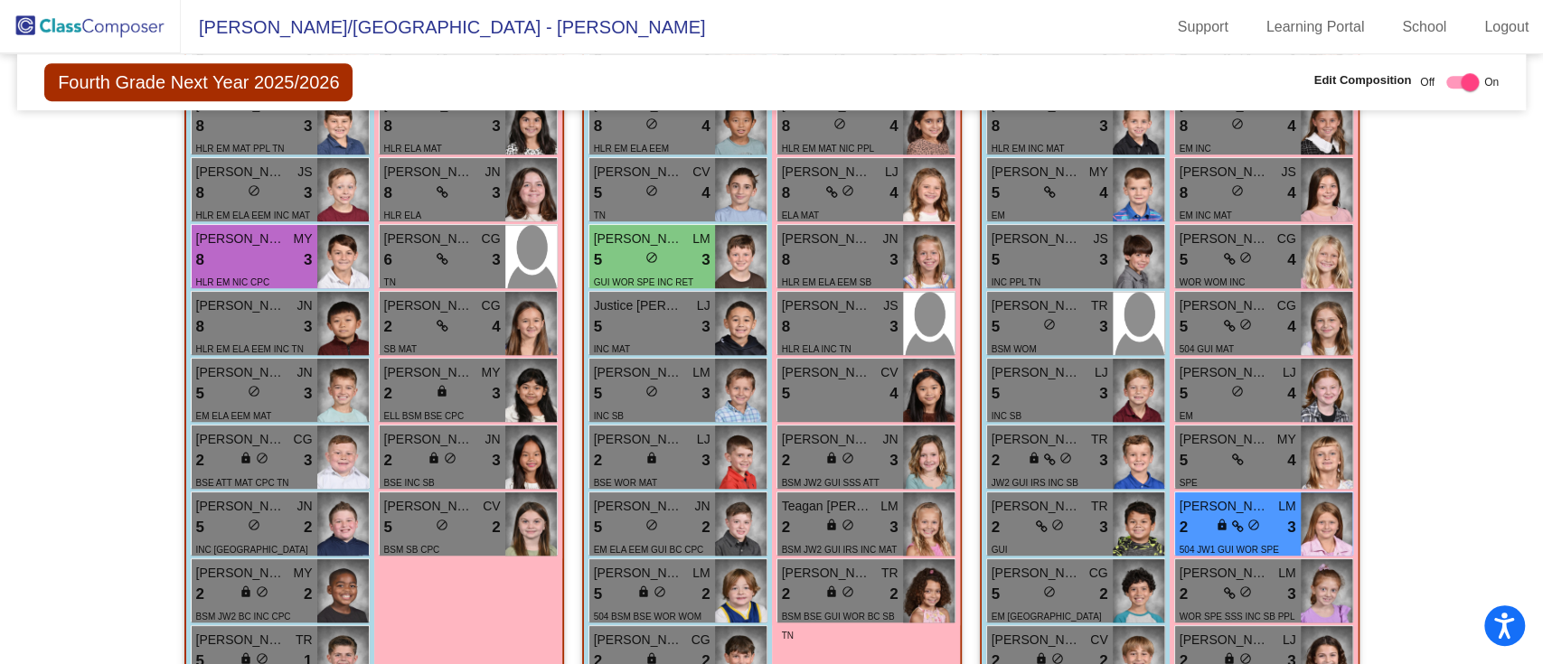
scroll to position [781, 0]
type input "mor"
click at [1181, 539] on div "504 JW1 GUI WOR SPE INC CPC TN" at bounding box center [1238, 558] width 117 height 38
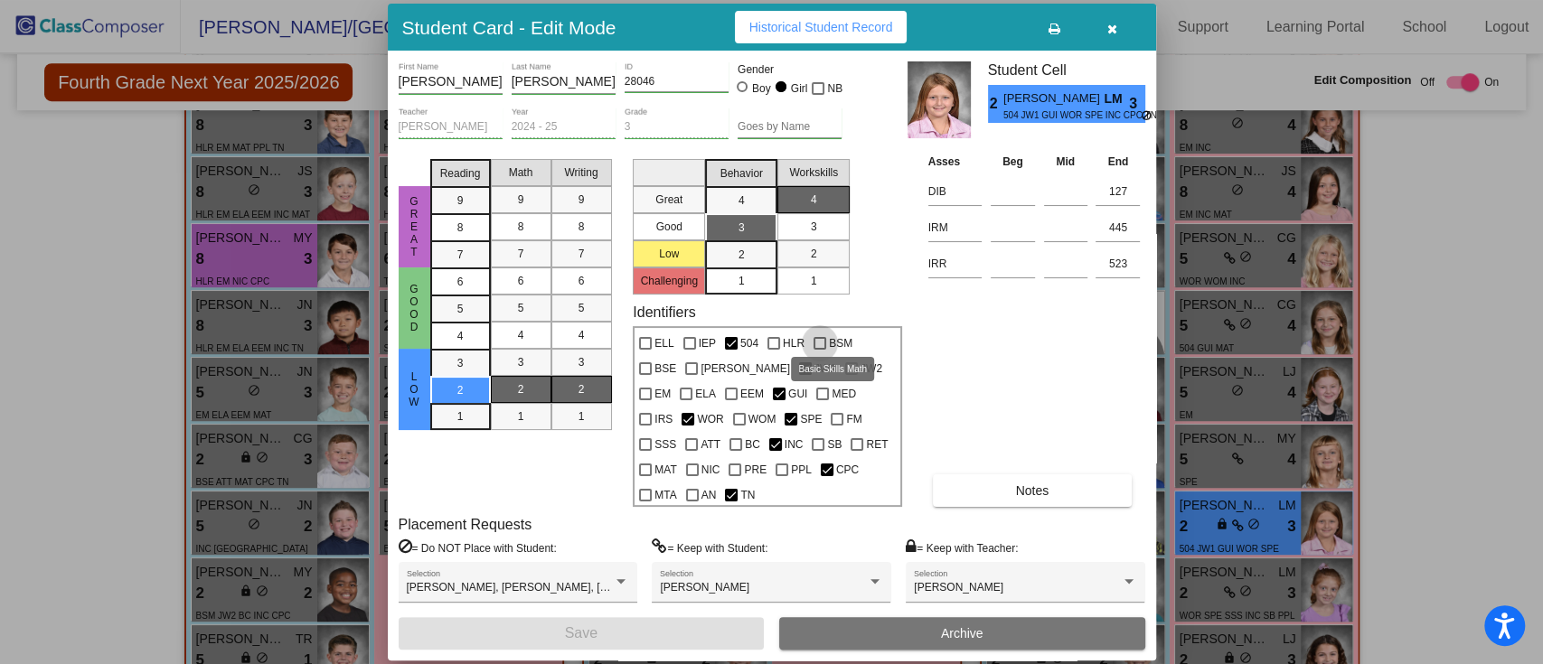
click at [819, 337] on div at bounding box center [820, 343] width 13 height 13
click at [819, 350] on input "BSM" at bounding box center [819, 350] width 1 height 1
checkbox input "true"
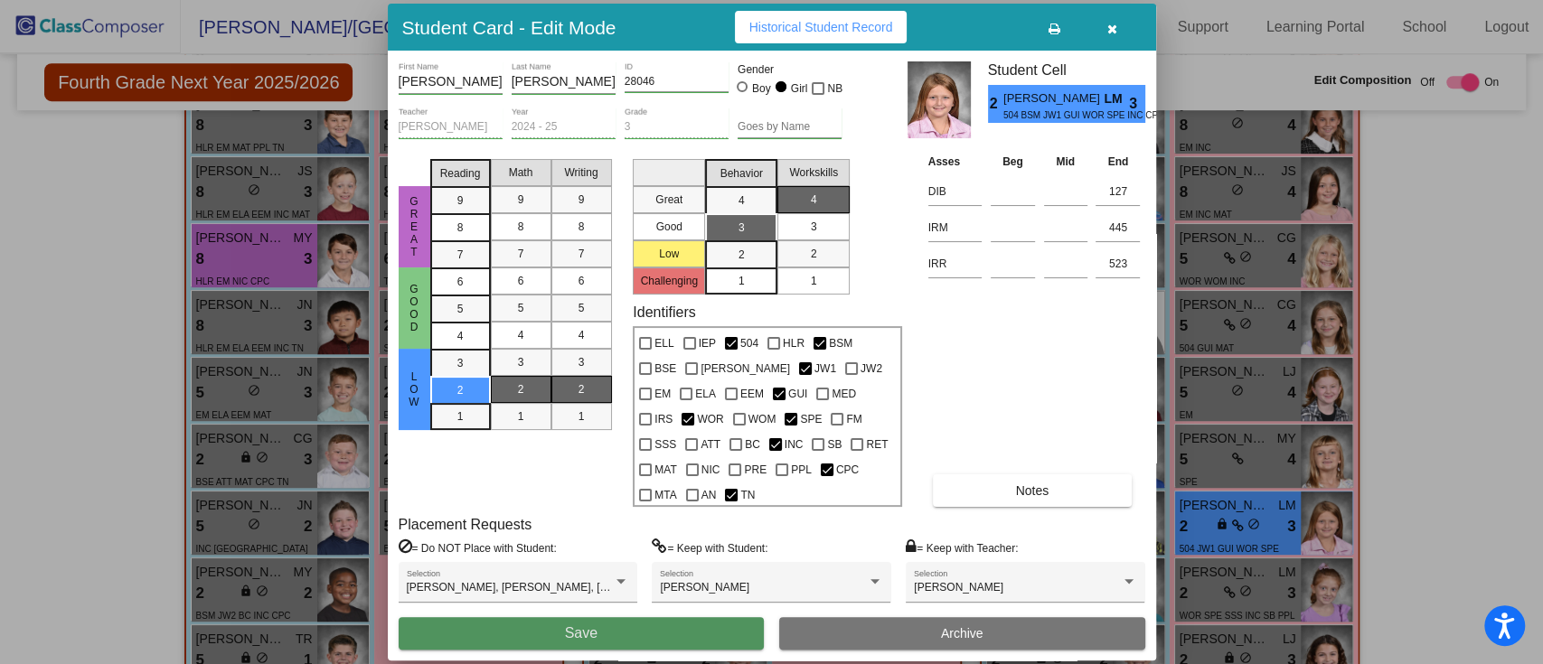
click at [700, 621] on button "Save" at bounding box center [582, 633] width 366 height 33
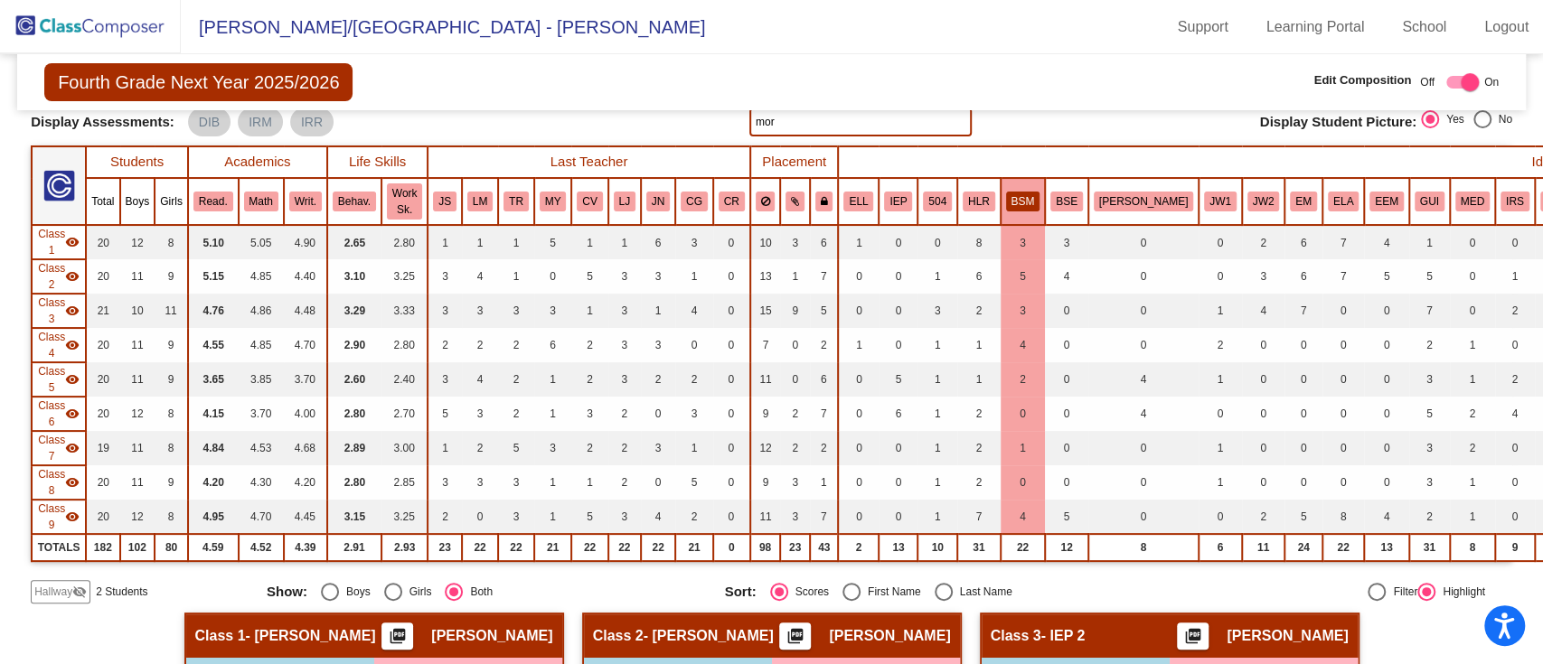
scroll to position [0, 0]
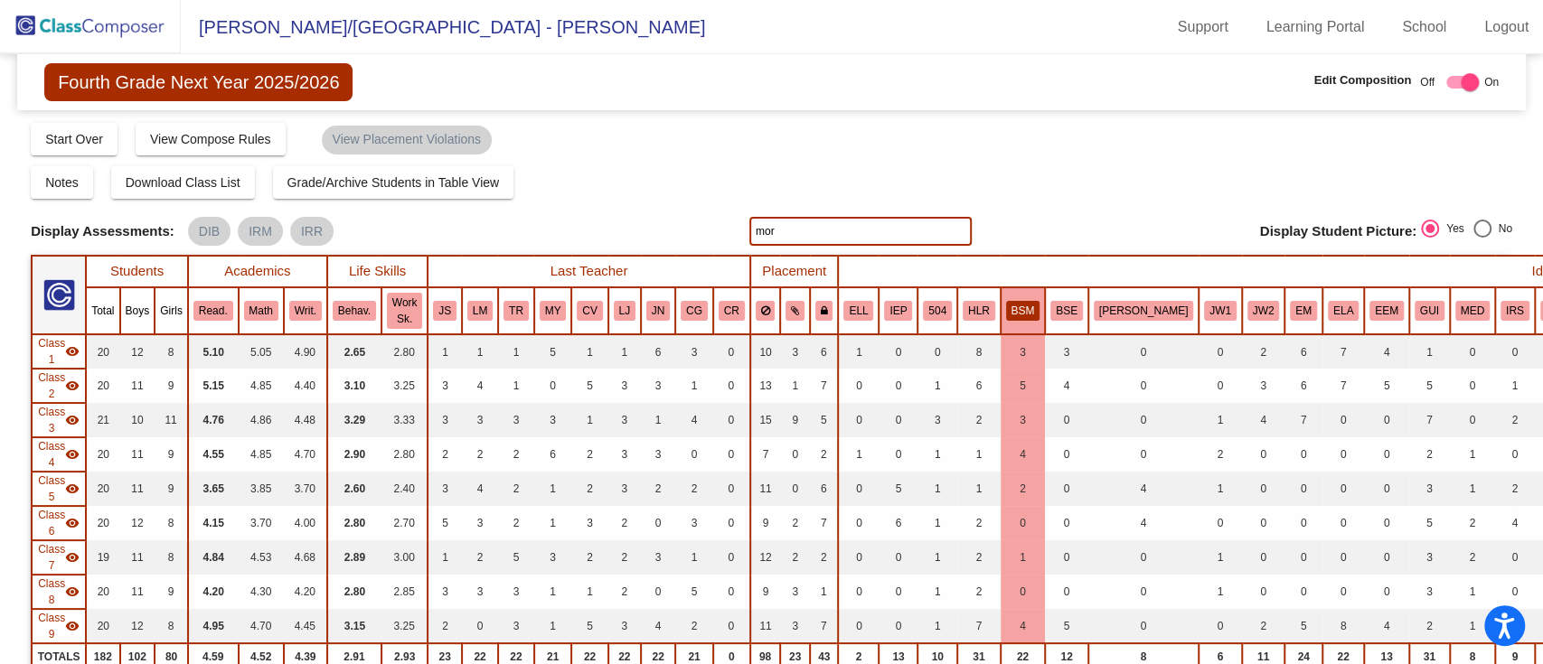
click at [789, 214] on div "Display Scores for Years: [DATE] - [DATE] [DATE] - [DATE] Grade/Archive Student…" at bounding box center [772, 417] width 1482 height 592
click at [787, 227] on input "mor" at bounding box center [860, 231] width 222 height 29
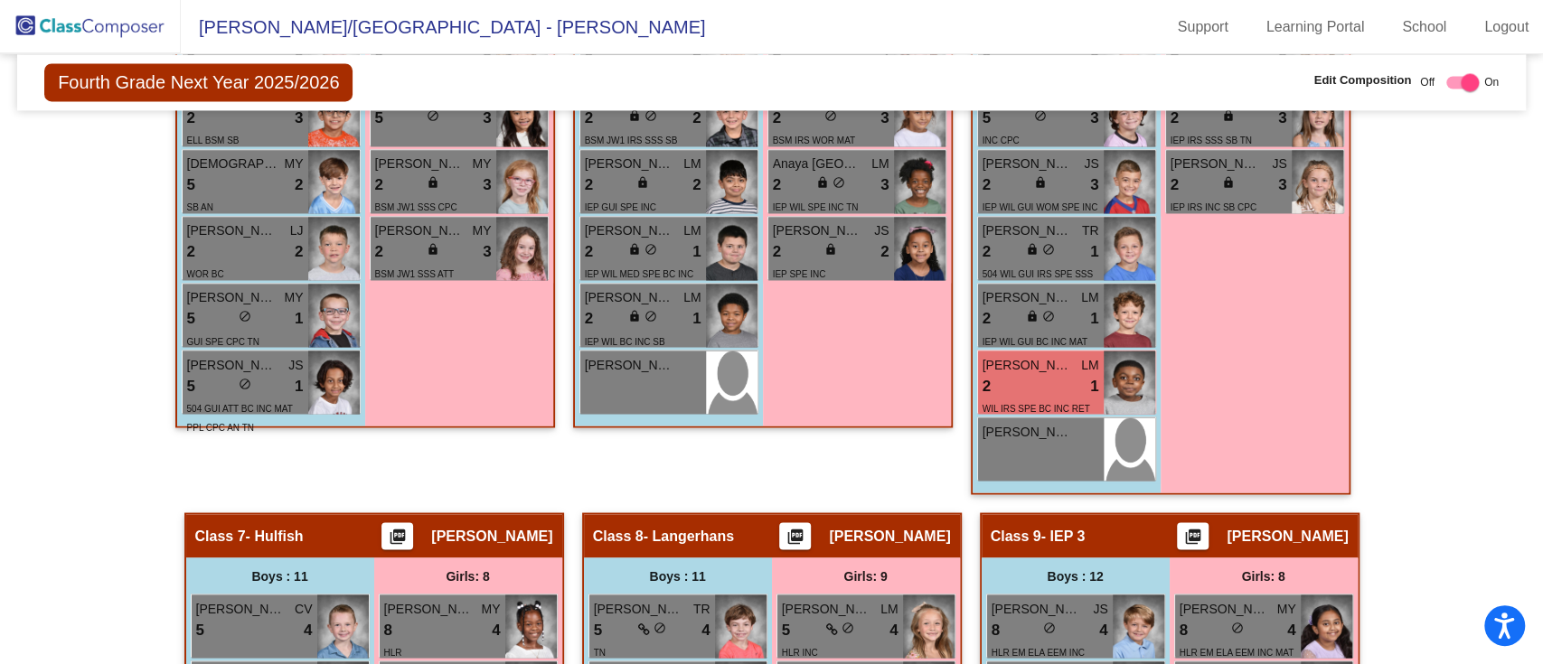
scroll to position [2034, 0]
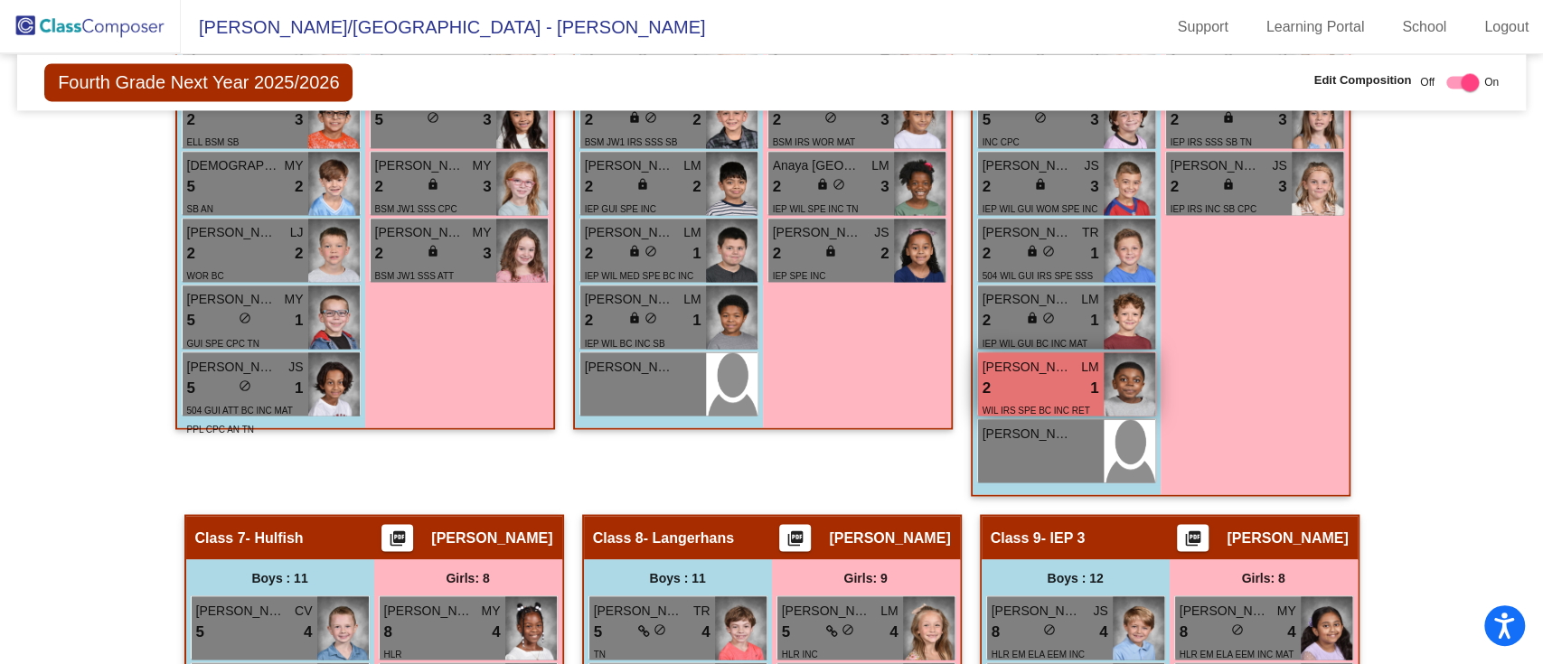
type input "[PERSON_NAME]"
click at [1001, 390] on div "2 lock do_not_disturb_alt 1" at bounding box center [1041, 388] width 117 height 24
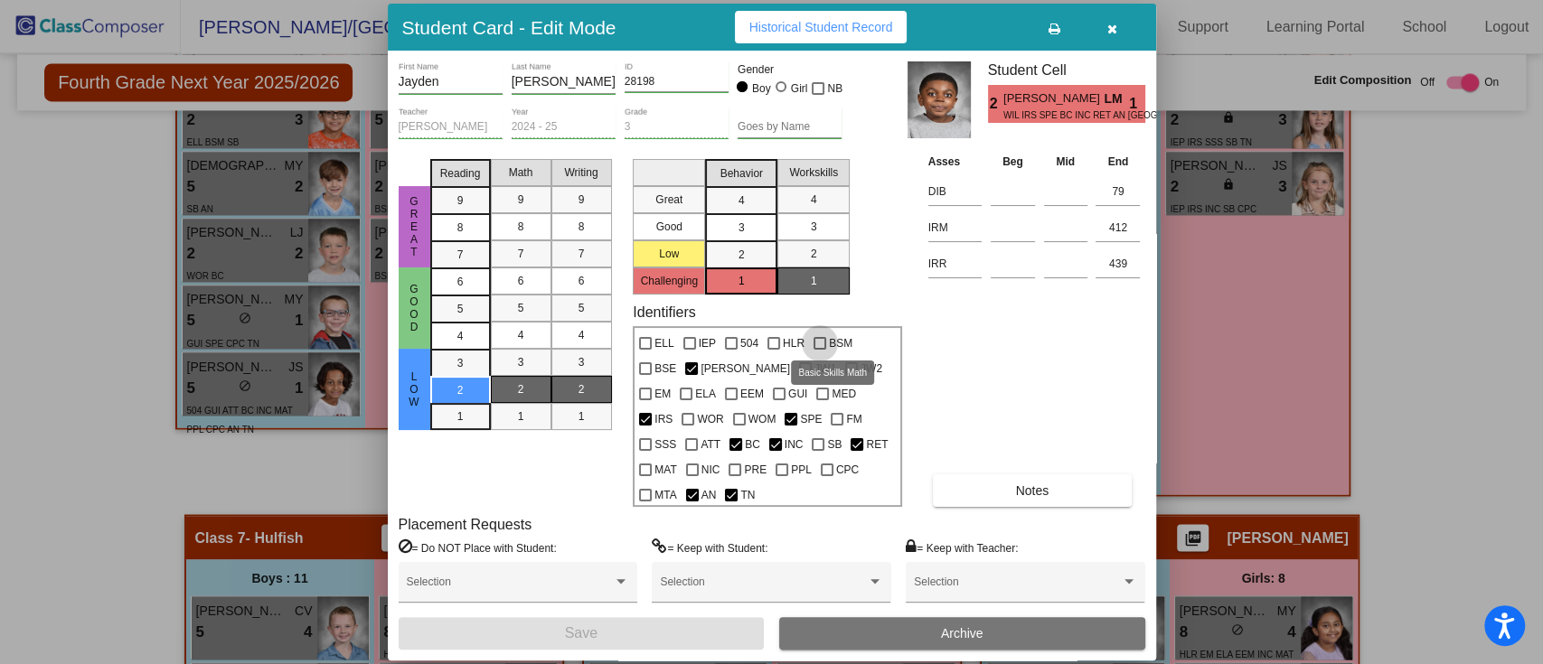
click at [821, 346] on div at bounding box center [820, 343] width 13 height 13
click at [820, 350] on input "BSM" at bounding box center [819, 350] width 1 height 1
checkbox input "true"
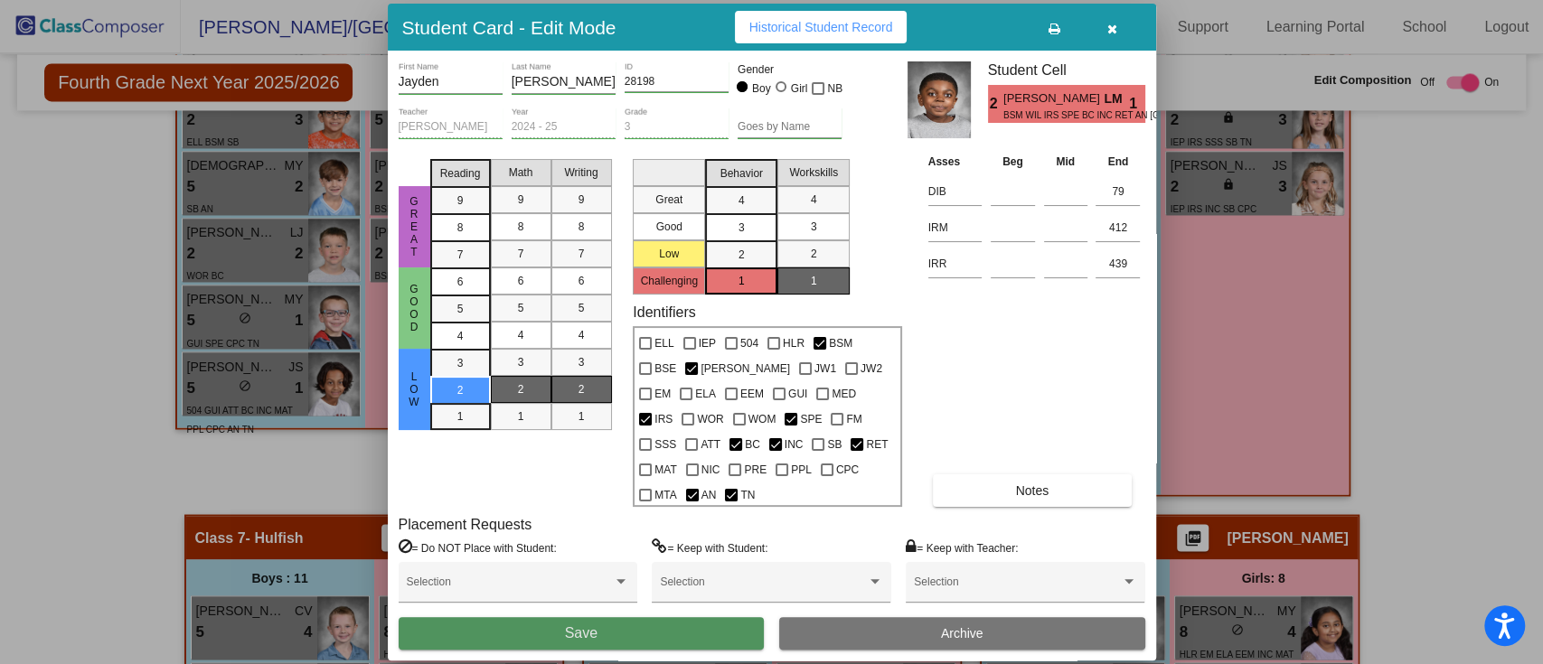
click at [680, 642] on button "Save" at bounding box center [582, 633] width 366 height 33
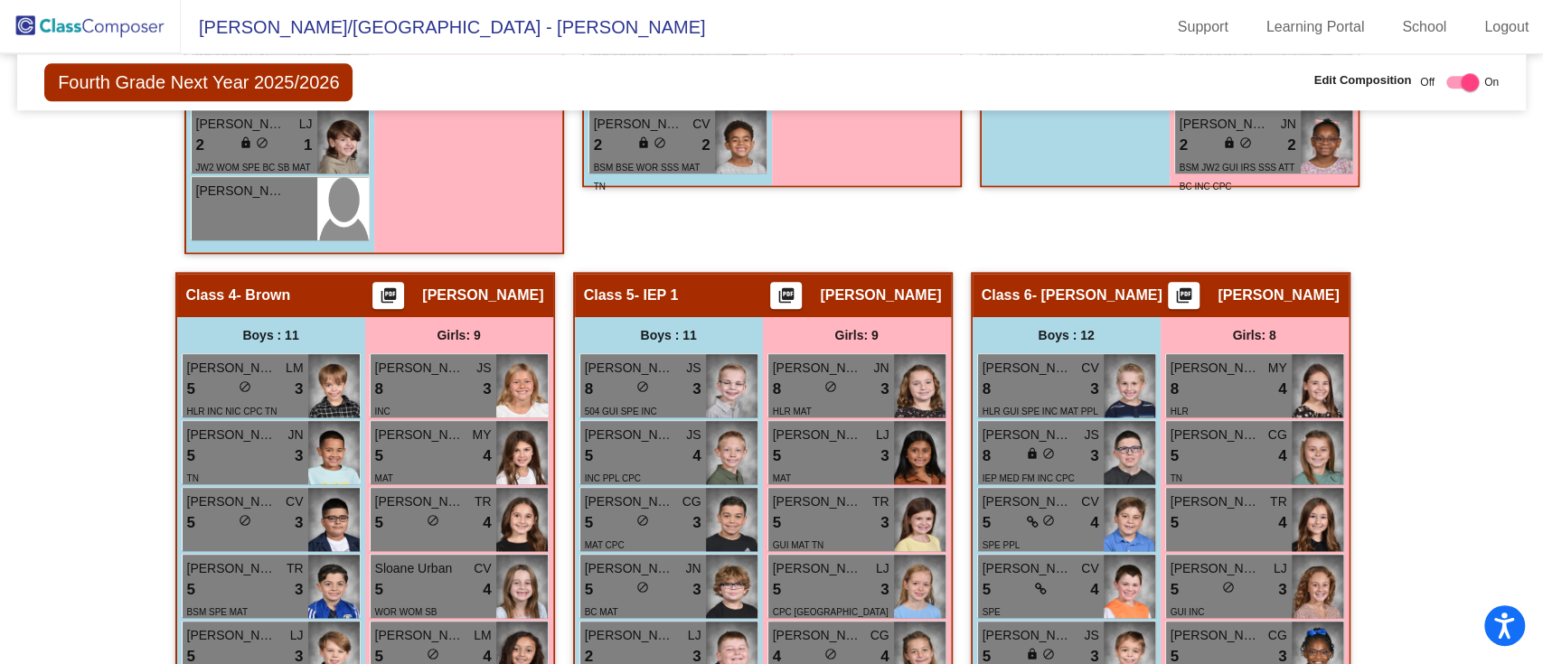
scroll to position [1361, 0]
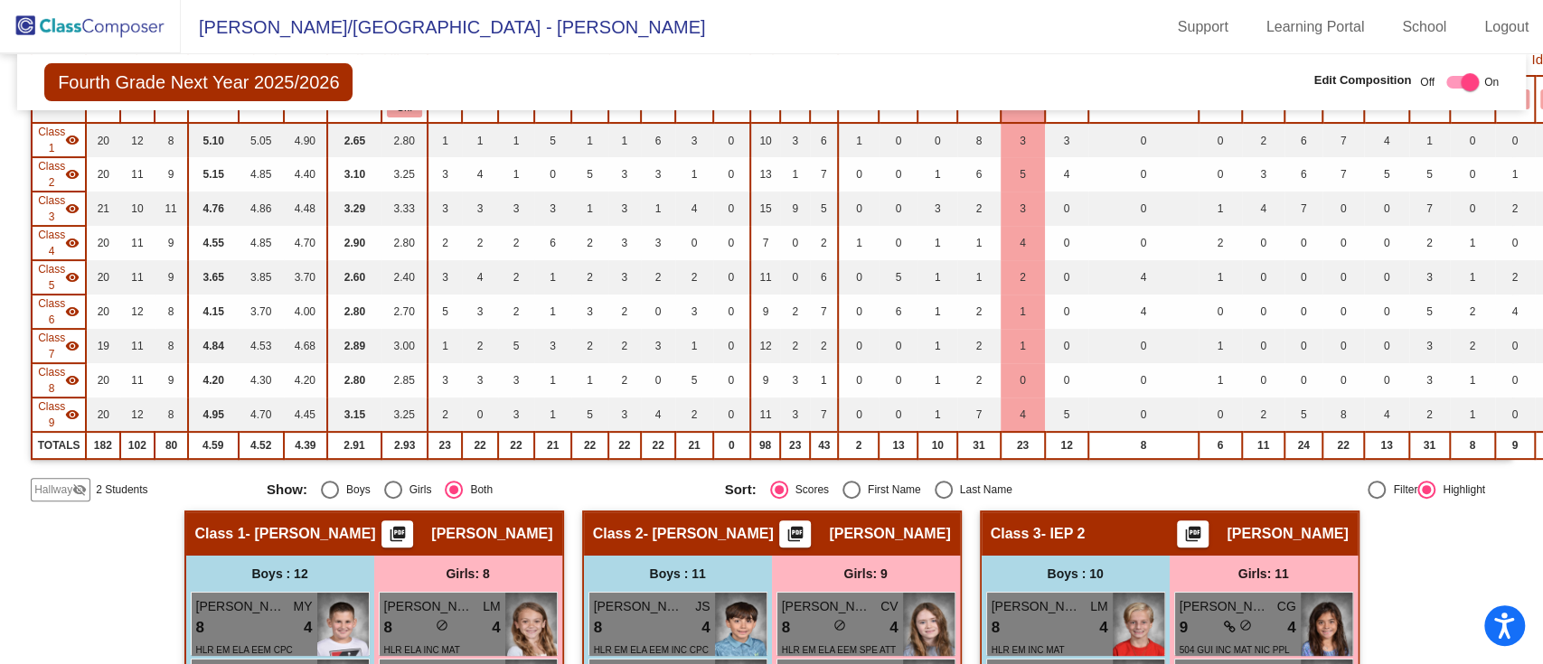
scroll to position [0, 0]
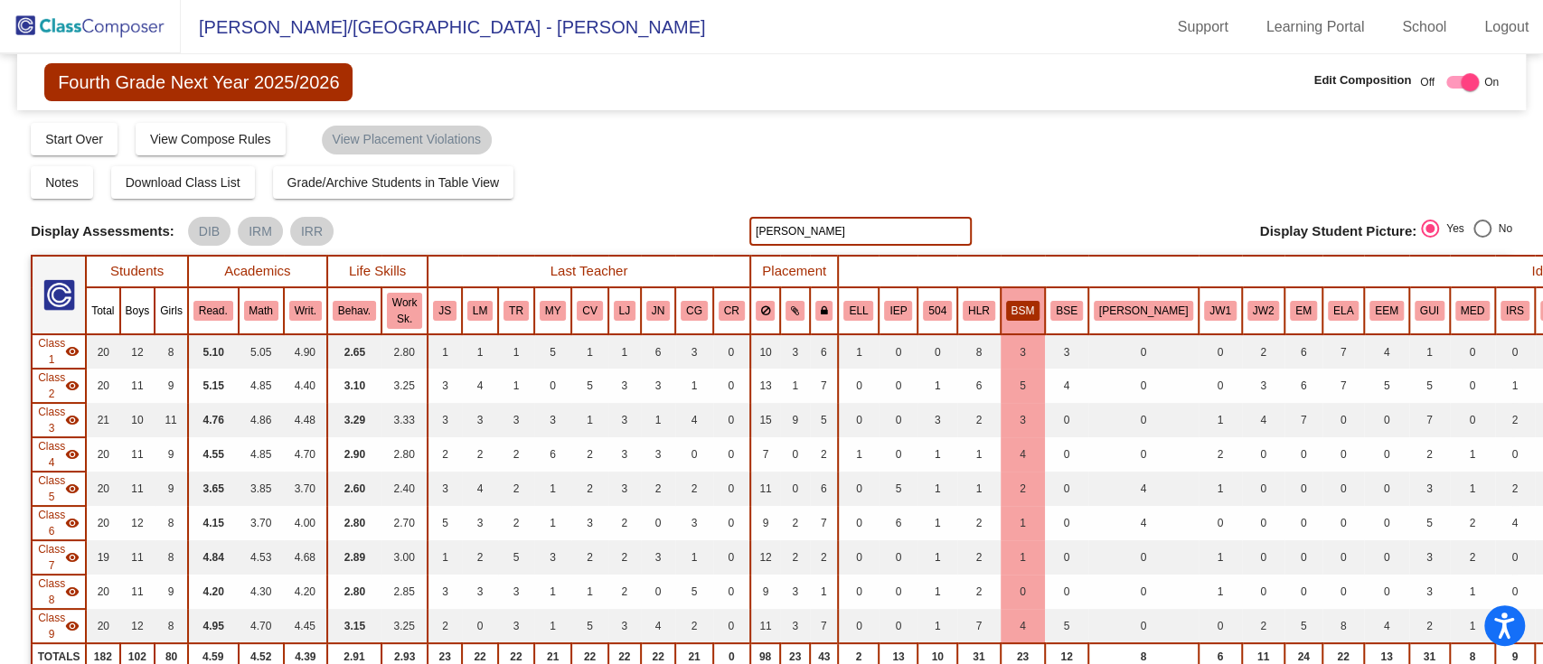
click at [812, 224] on input "[PERSON_NAME]" at bounding box center [860, 231] width 222 height 29
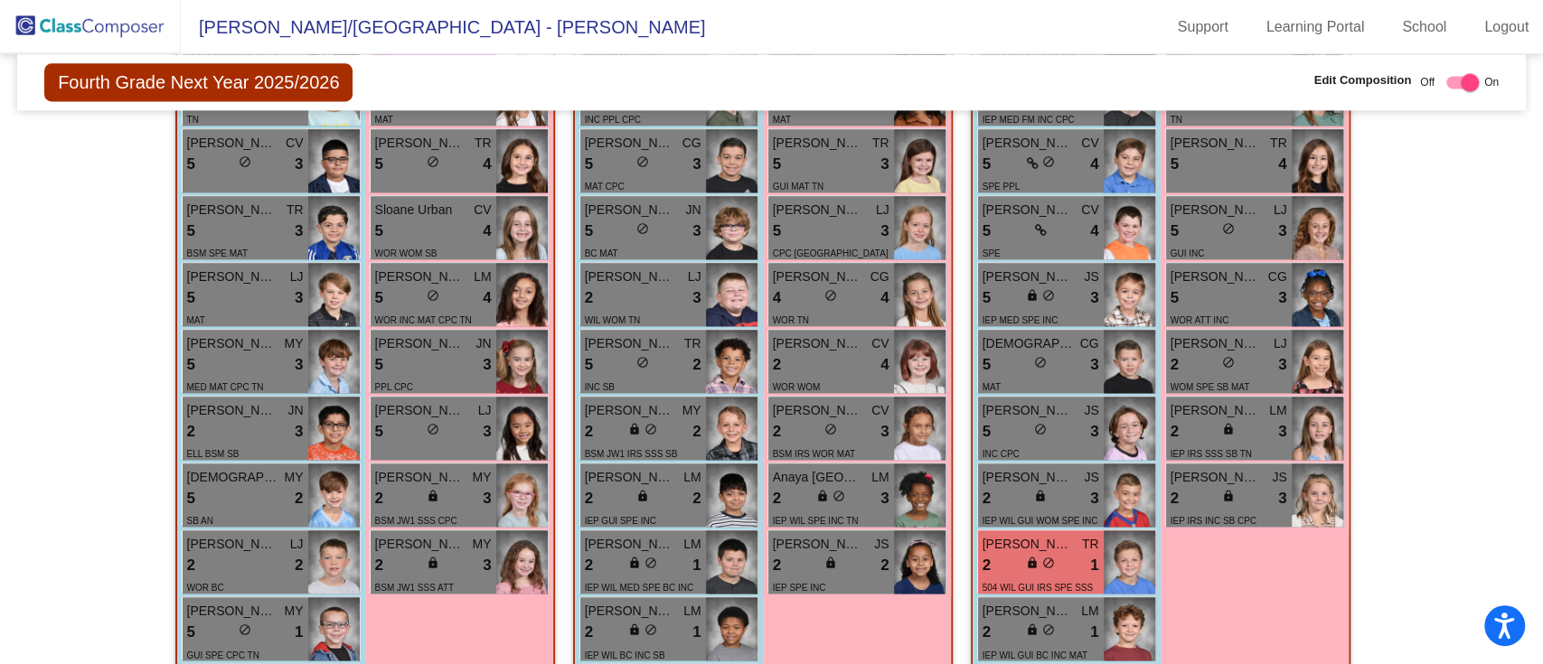
scroll to position [1723, 0]
type input "tro"
click at [988, 553] on div "2 lock do_not_disturb_alt 1" at bounding box center [1041, 565] width 117 height 24
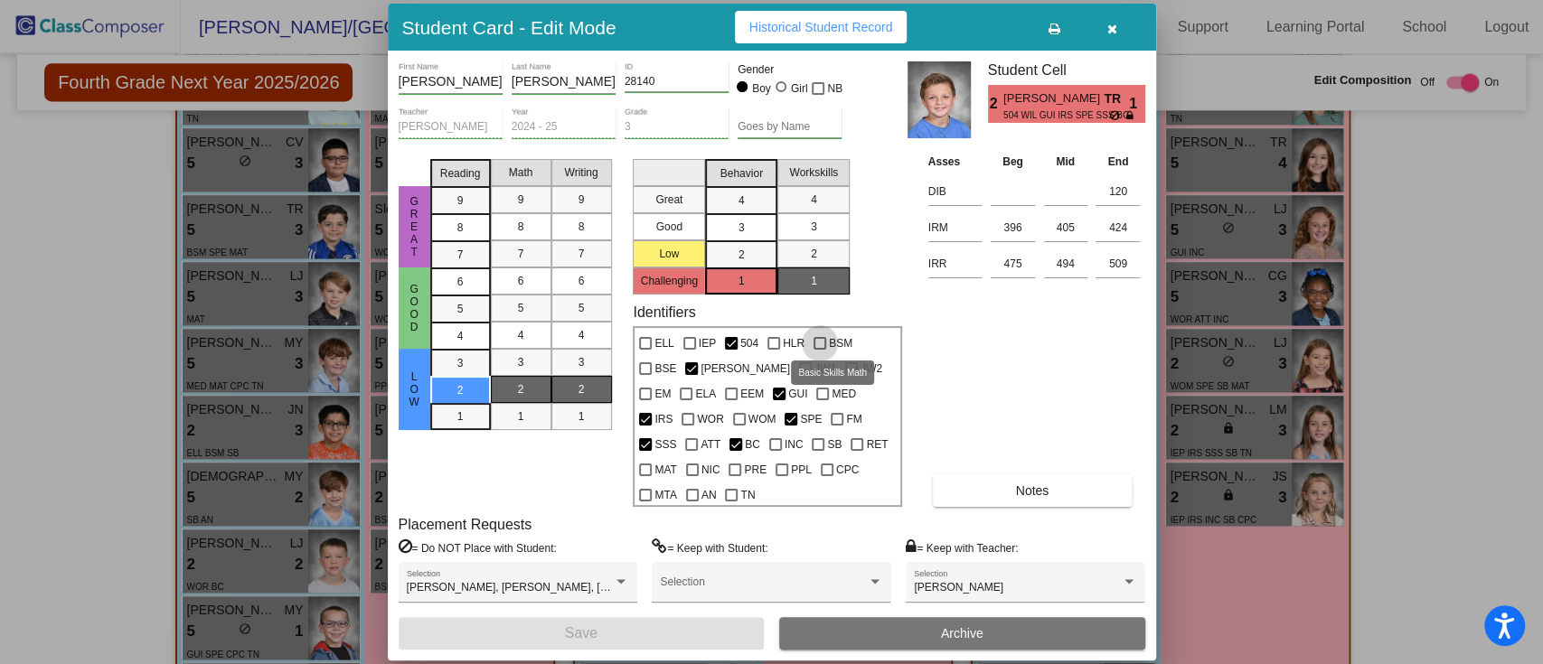
click at [819, 349] on div at bounding box center [820, 343] width 13 height 13
click at [819, 350] on input "BSM" at bounding box center [819, 350] width 1 height 1
checkbox input "true"
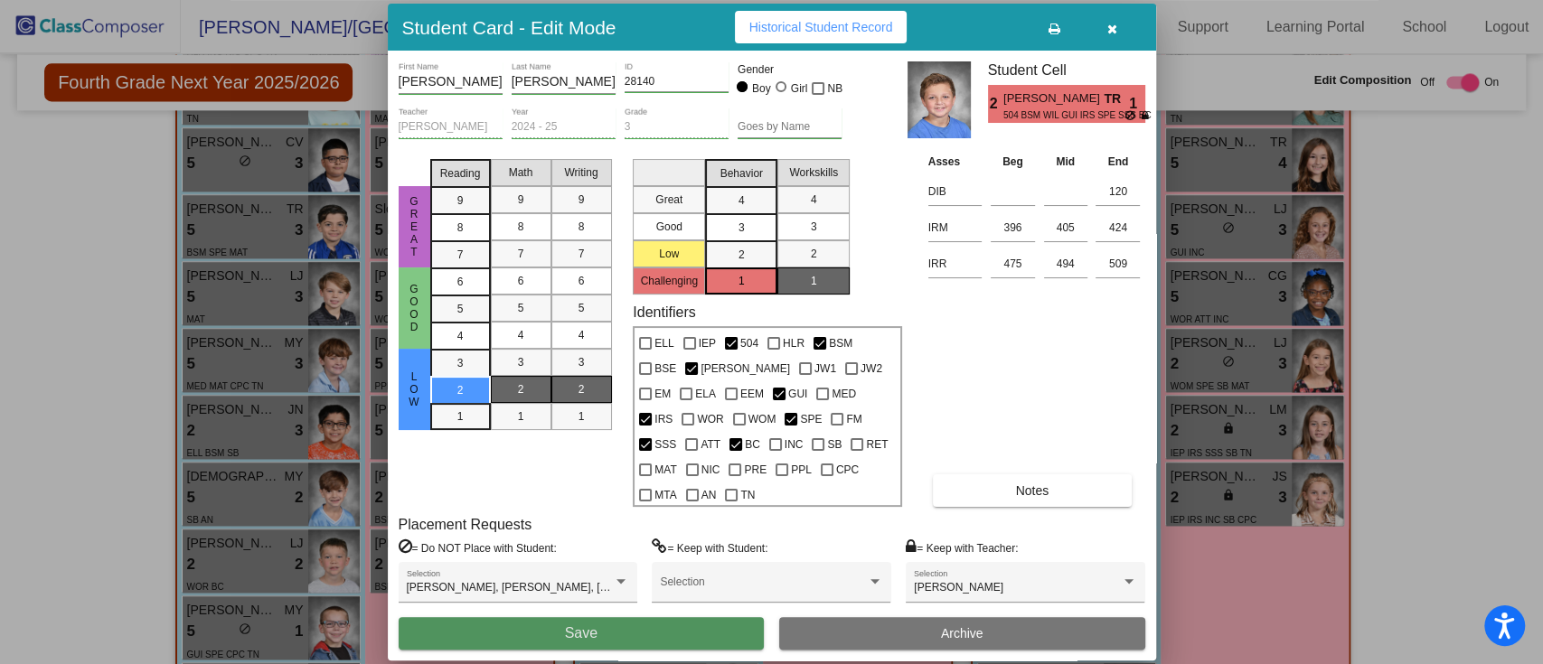
click at [696, 625] on button "Save" at bounding box center [582, 633] width 366 height 33
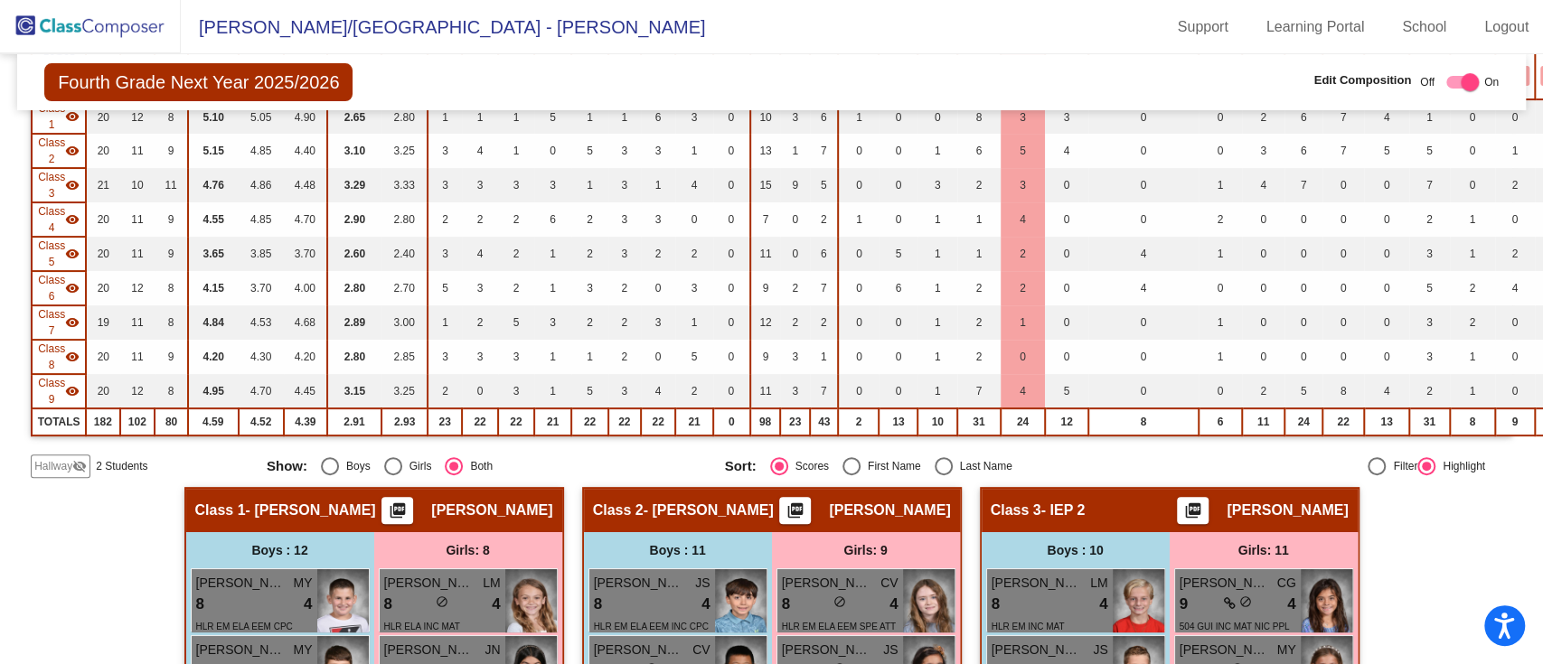
scroll to position [0, 0]
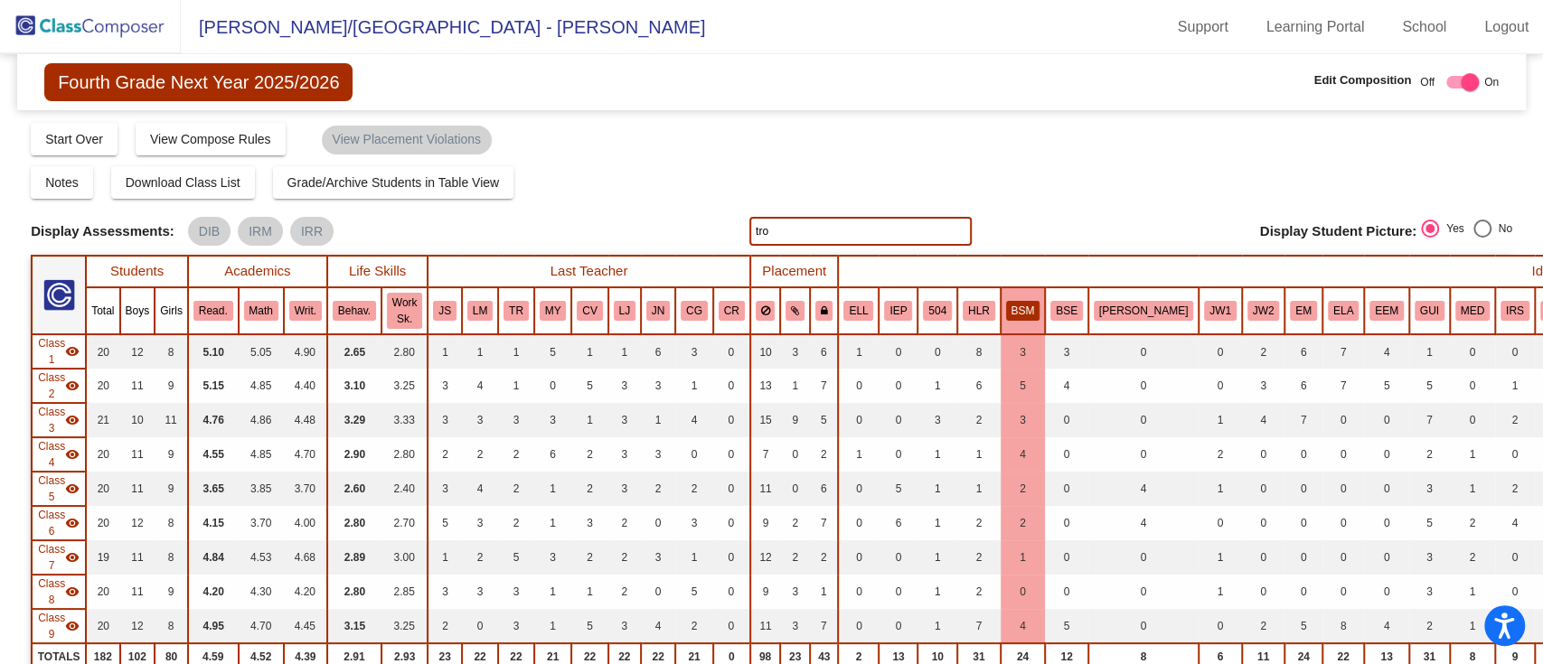
click at [869, 230] on input "tro" at bounding box center [860, 231] width 222 height 29
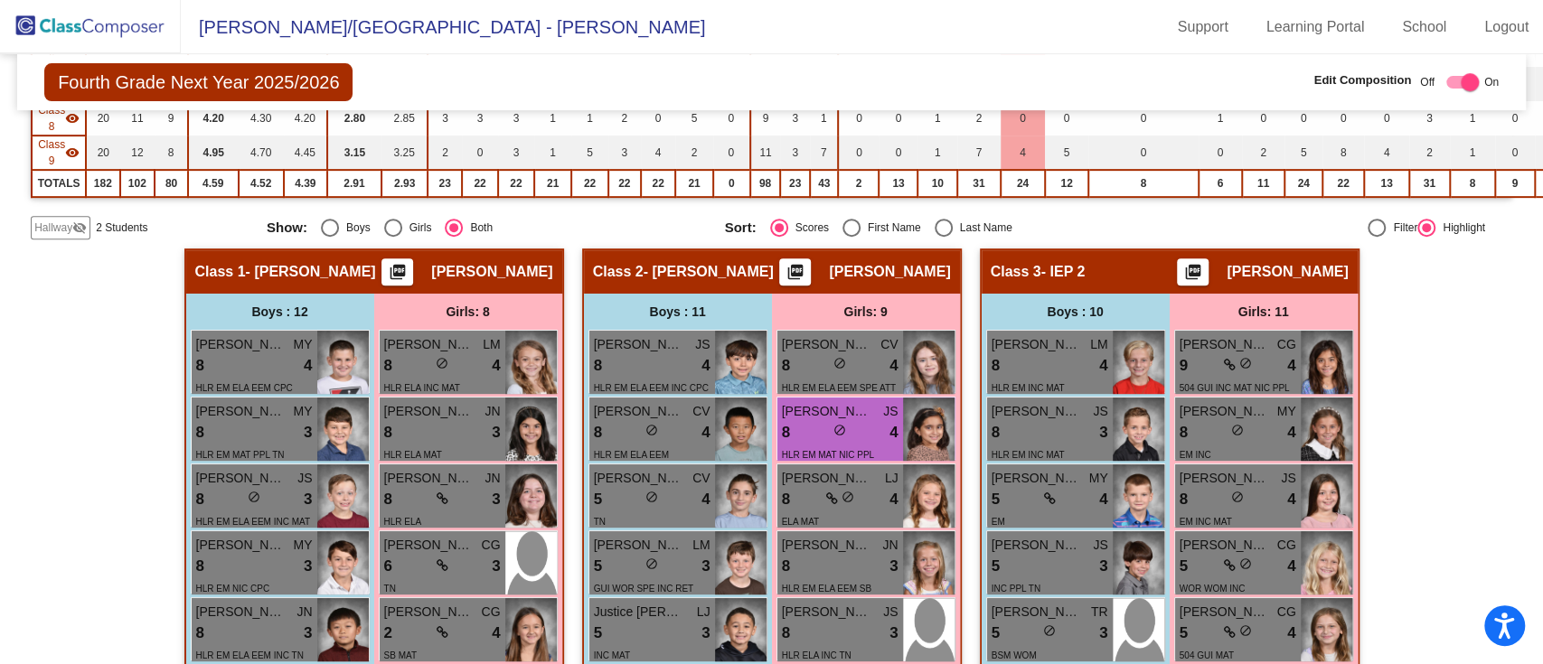
scroll to position [475, 0]
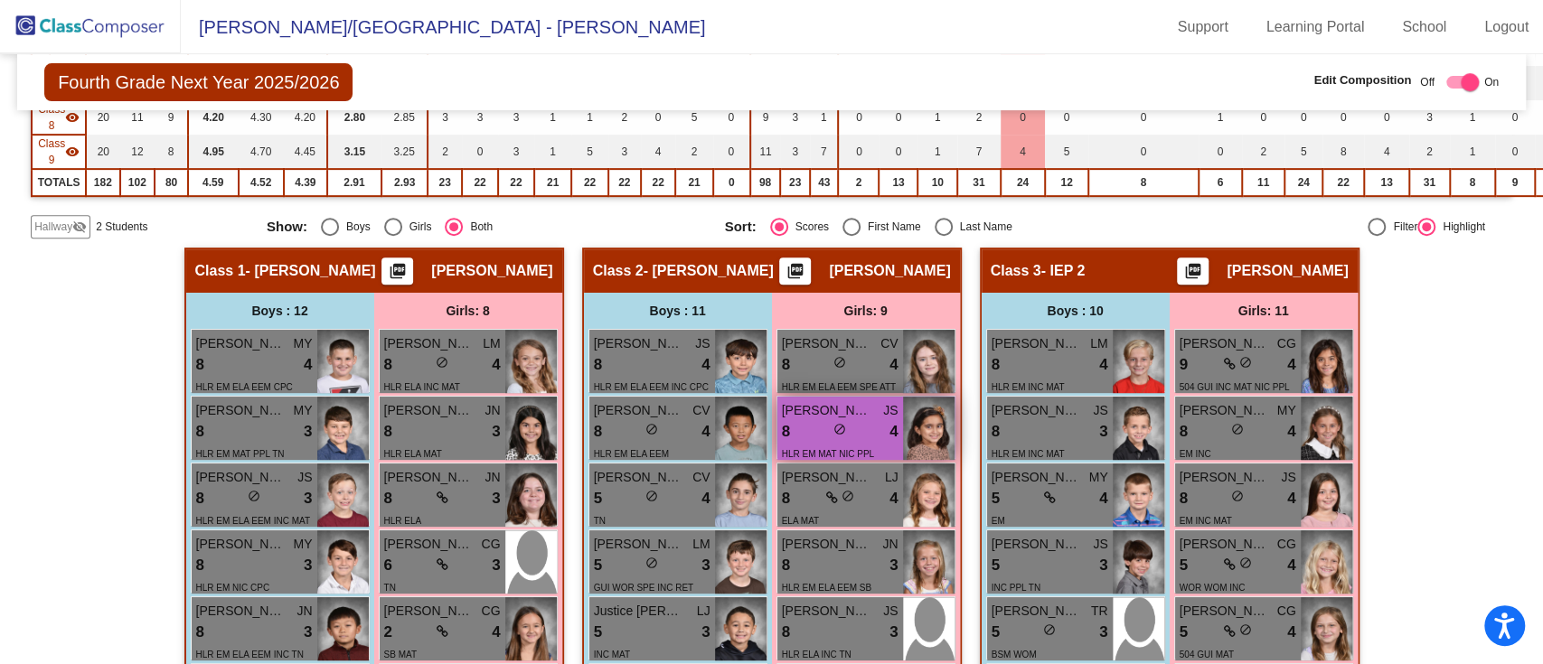
type input "[PERSON_NAME]"
click at [805, 424] on div "8 lock do_not_disturb_alt 4" at bounding box center [840, 432] width 117 height 24
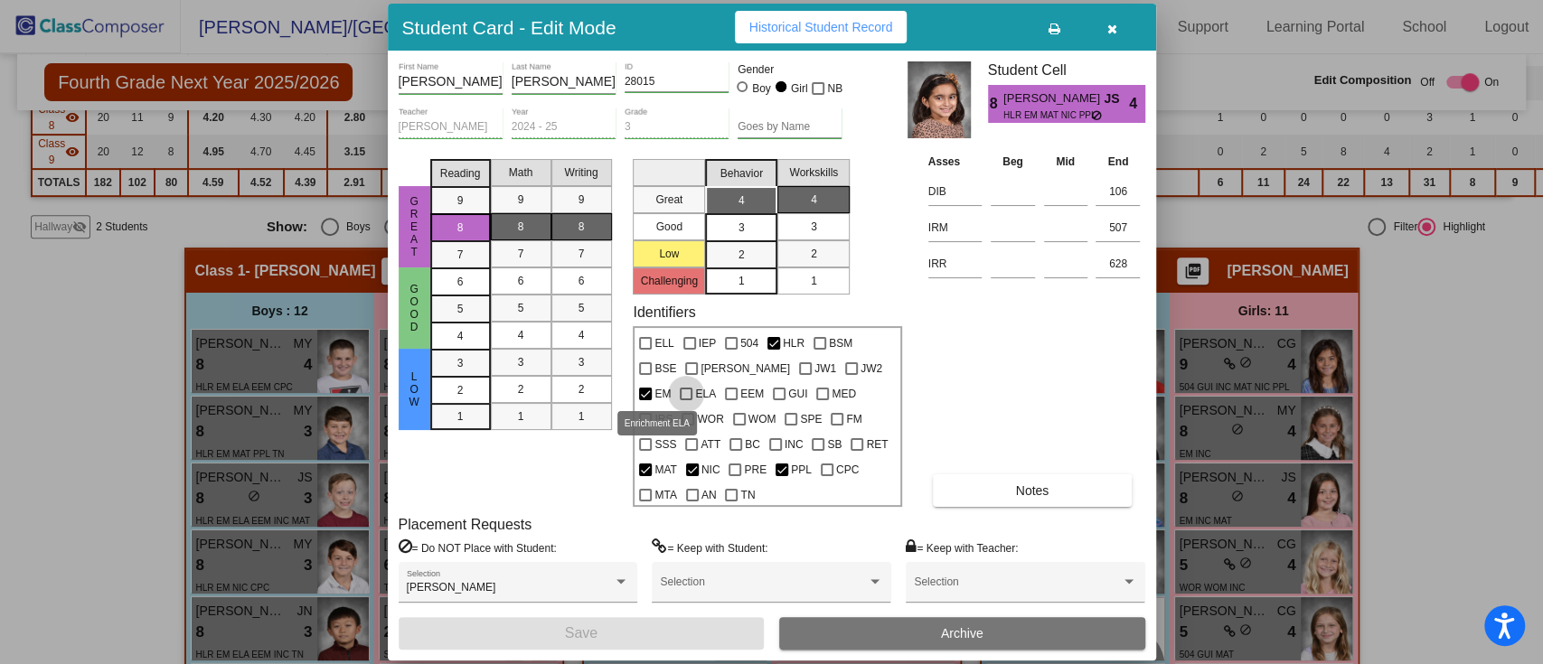
click at [695, 387] on span "ELA" at bounding box center [705, 394] width 21 height 22
click at [685, 400] on input "ELA" at bounding box center [685, 400] width 1 height 1
checkbox input "true"
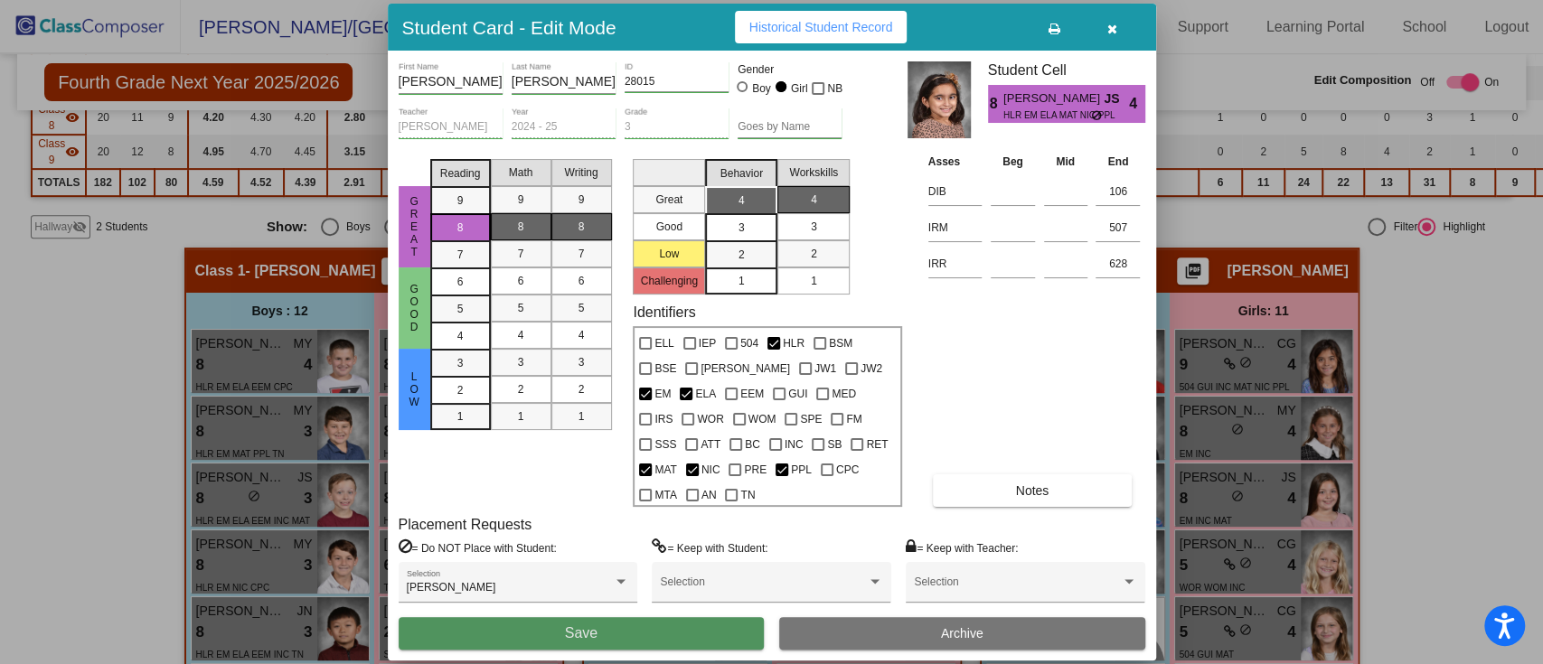
click at [671, 622] on button "Save" at bounding box center [582, 633] width 366 height 33
